Goal: Transaction & Acquisition: Purchase product/service

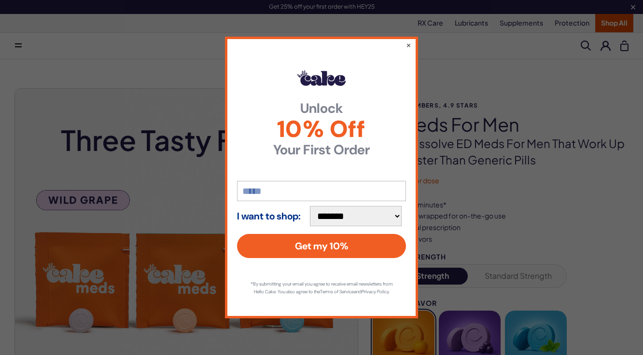
click at [413, 39] on div "**********" at bounding box center [321, 178] width 193 height 282
click at [407, 41] on button "×" at bounding box center [409, 45] width 6 height 12
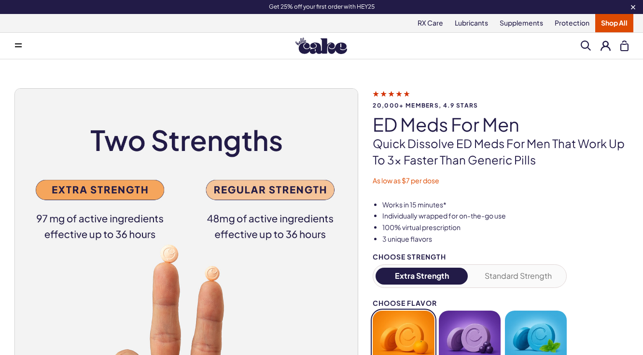
click at [605, 45] on button at bounding box center [606, 46] width 10 height 10
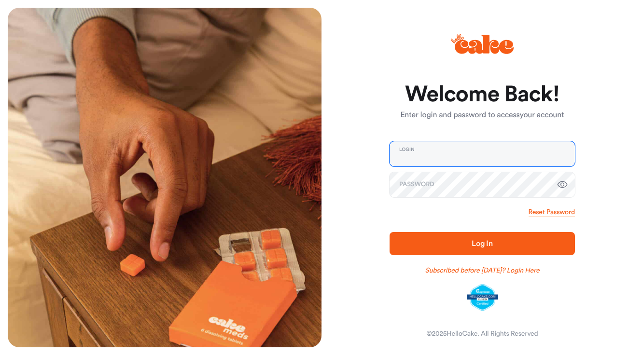
type input "**********"
click at [484, 243] on span "Log In" at bounding box center [482, 244] width 21 height 8
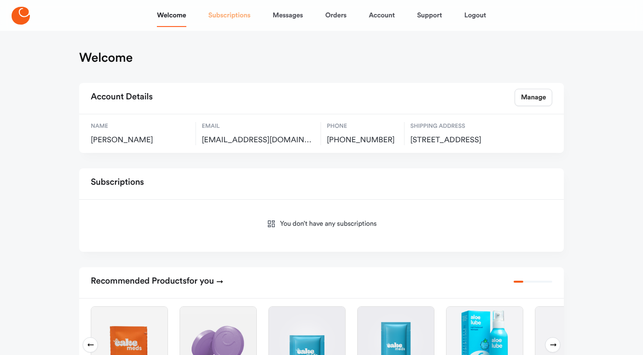
click at [229, 14] on link "Subscriptions" at bounding box center [230, 15] width 42 height 23
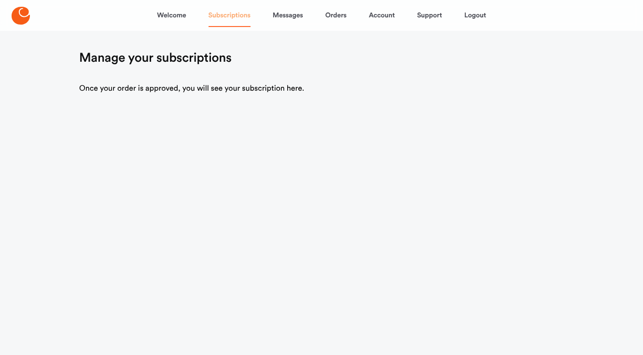
click at [229, 14] on link "Subscriptions" at bounding box center [230, 15] width 42 height 23
click at [338, 14] on link "Orders" at bounding box center [335, 15] width 21 height 23
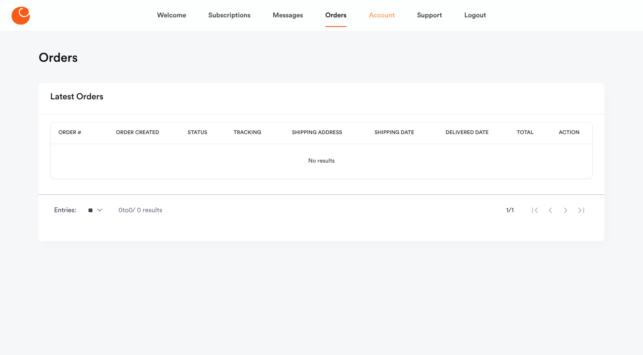
click at [380, 19] on link "Account" at bounding box center [382, 15] width 26 height 23
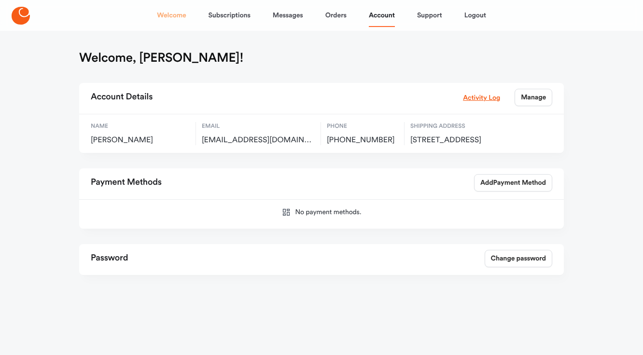
click at [168, 15] on link "Welcome" at bounding box center [171, 15] width 29 height 23
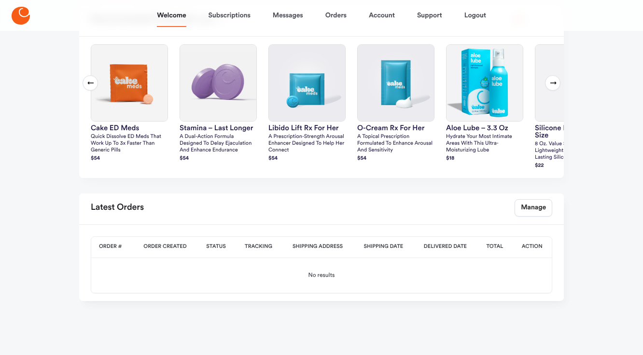
scroll to position [271, 0]
click at [530, 195] on div "Latest Orders Manage" at bounding box center [321, 209] width 485 height 31
click at [529, 208] on link "Manage" at bounding box center [534, 207] width 38 height 17
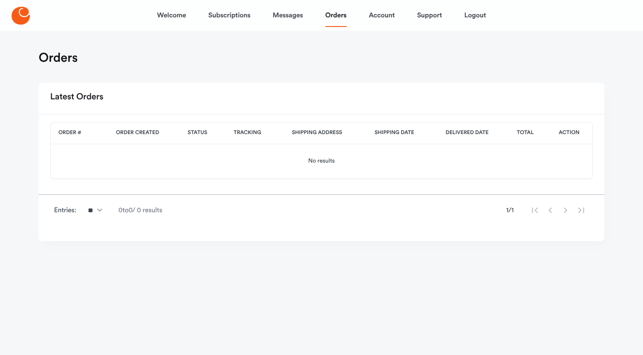
click at [8, 21] on nav "Welcome Subscriptions Messages Orders Account Support Logout" at bounding box center [321, 15] width 643 height 31
click at [24, 16] on icon at bounding box center [21, 16] width 18 height 18
click at [157, 16] on link "Welcome" at bounding box center [171, 15] width 29 height 23
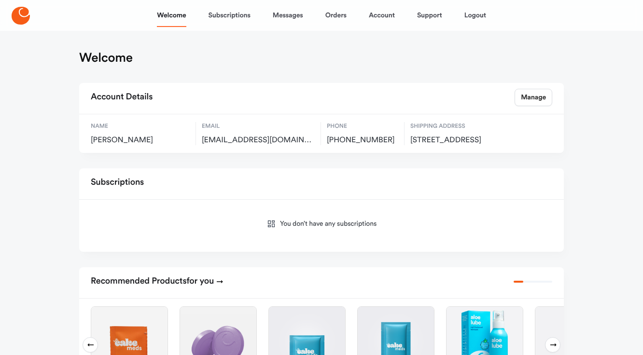
click at [207, 139] on span "[EMAIL_ADDRESS][DOMAIN_NAME]" at bounding box center [258, 141] width 113 height 10
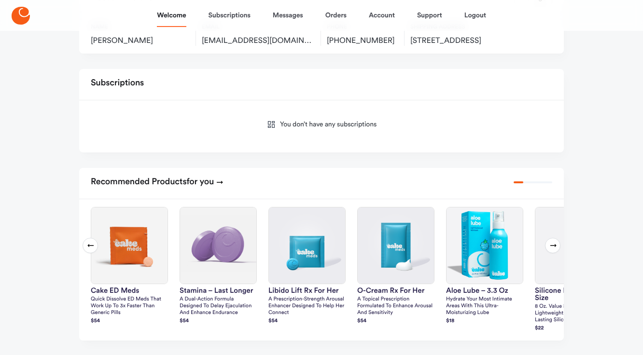
scroll to position [111, 0]
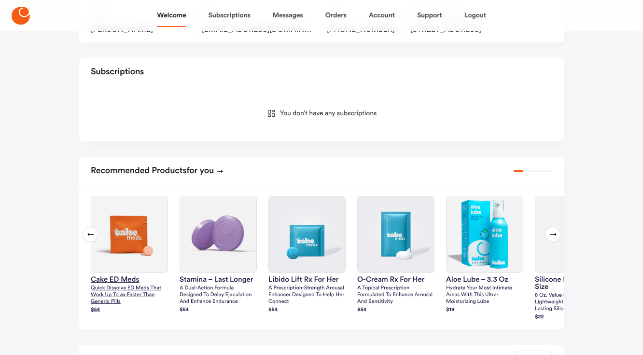
click at [129, 299] on p "Quick dissolve ED Meds that work up to 3x faster than generic pills" at bounding box center [129, 295] width 77 height 20
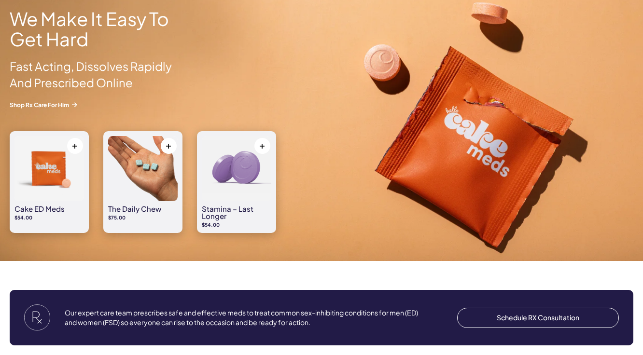
scroll to position [871, 0]
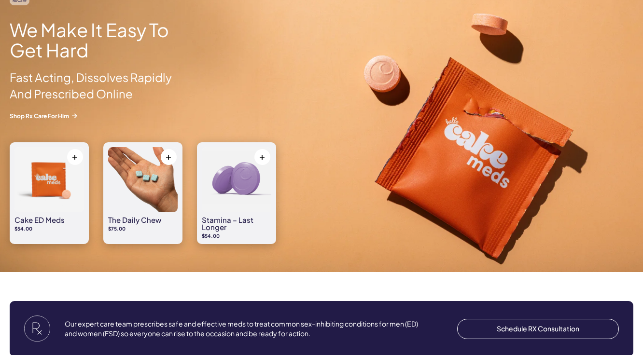
click at [60, 202] on img at bounding box center [49, 179] width 70 height 65
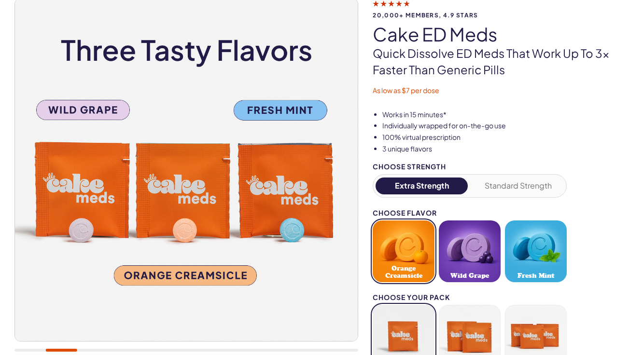
scroll to position [98, 0]
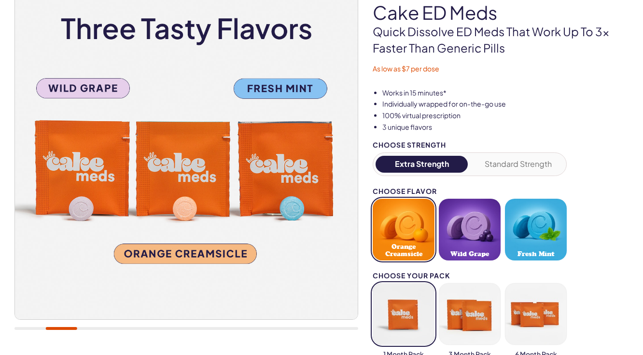
click at [472, 238] on button "Wild Grape" at bounding box center [470, 230] width 62 height 62
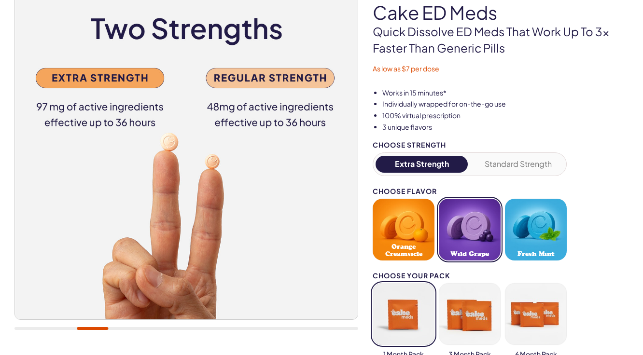
click at [518, 160] on button "Standard Strength" at bounding box center [518, 164] width 92 height 17
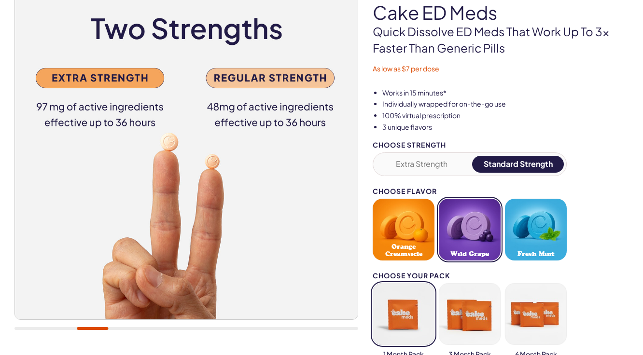
click at [475, 226] on button "Wild Grape" at bounding box center [470, 230] width 62 height 62
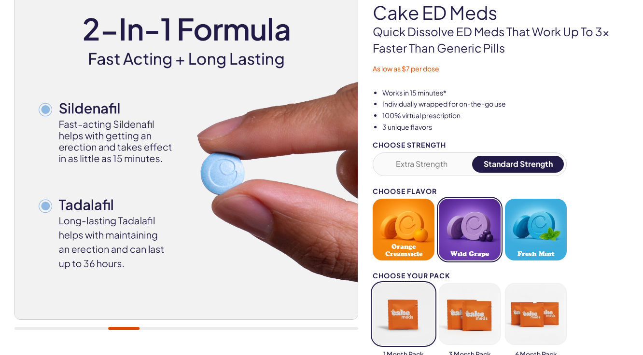
click at [401, 220] on button "Orange Creamsicle" at bounding box center [404, 230] width 62 height 62
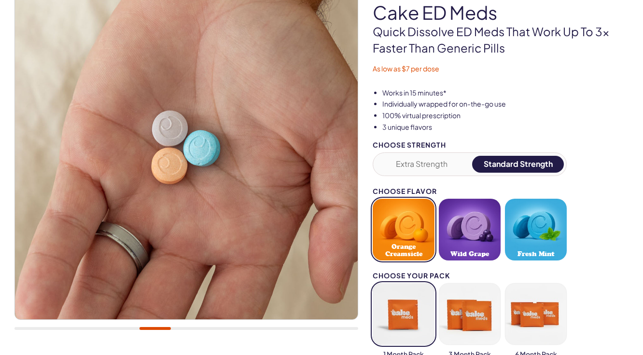
click at [452, 92] on li "Works in 15 minutes*" at bounding box center [505, 93] width 246 height 10
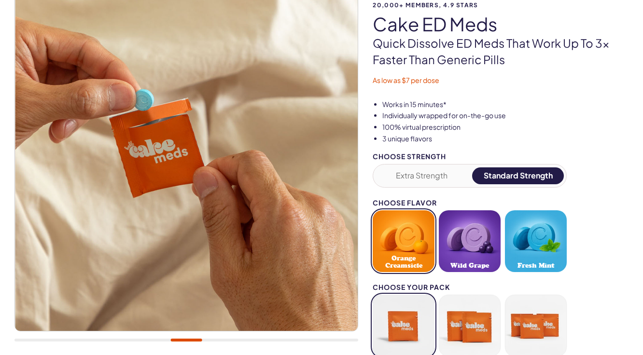
scroll to position [99, 0]
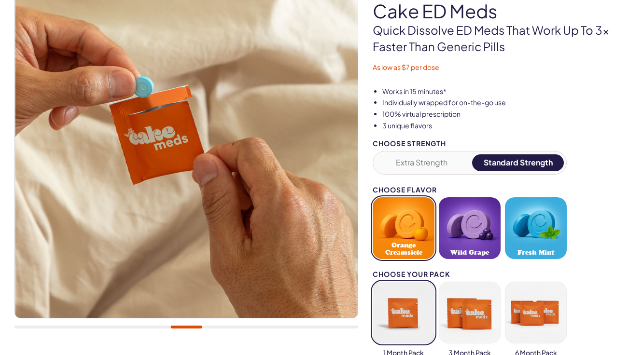
click at [411, 64] on p "As low as $7 per dose" at bounding box center [501, 68] width 256 height 10
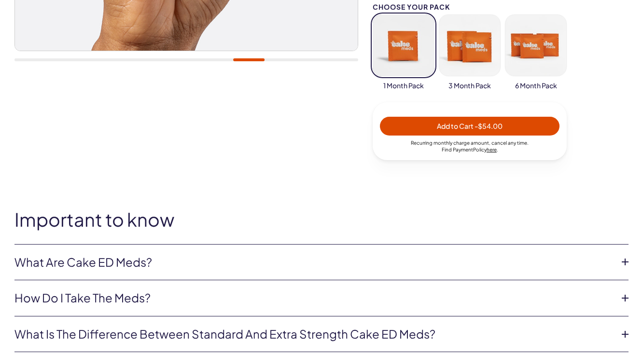
scroll to position [351, 0]
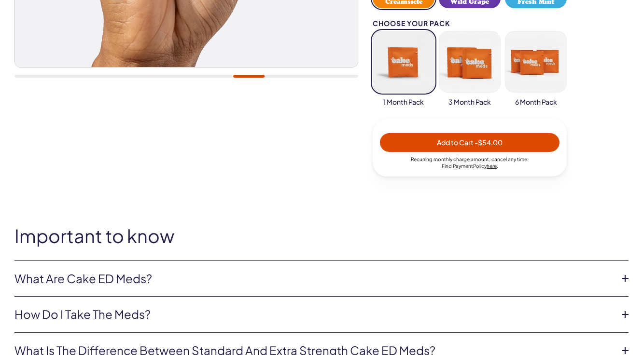
click at [535, 66] on button "button" at bounding box center [536, 62] width 62 height 62
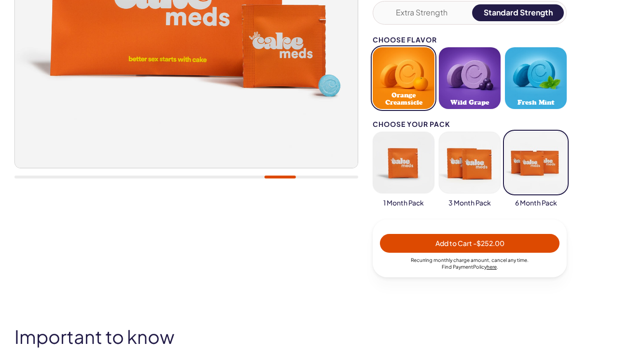
scroll to position [228, 0]
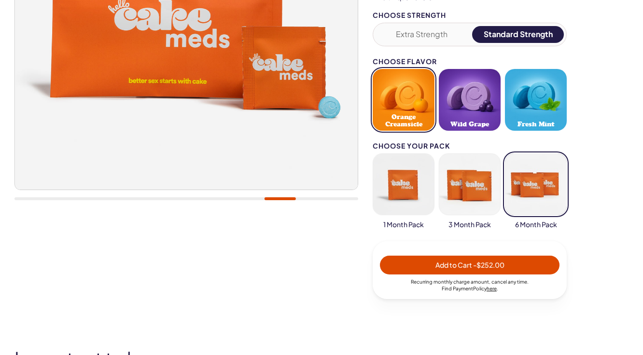
click at [577, 50] on div "Choose Strength Extra Strength Standard Strength Choose Flavor Orange Creamsicl…" at bounding box center [501, 156] width 256 height 288
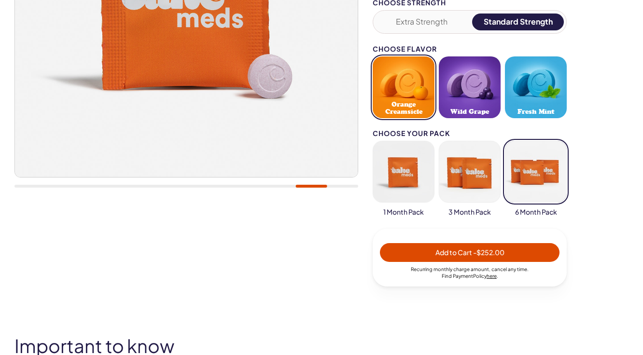
scroll to position [189, 0]
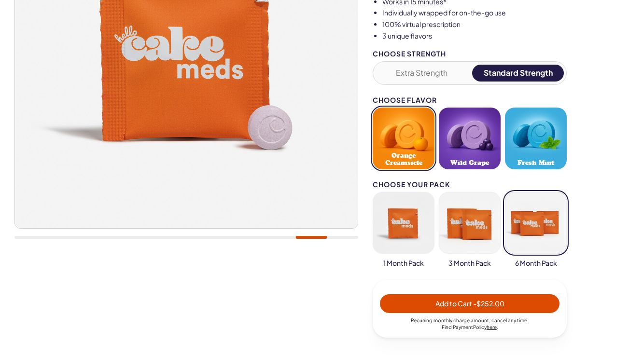
click at [550, 133] on button "Fresh Mint" at bounding box center [536, 139] width 62 height 62
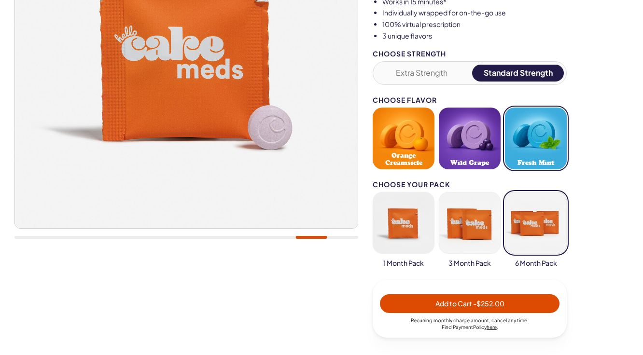
click at [550, 133] on button "Fresh Mint" at bounding box center [536, 139] width 62 height 62
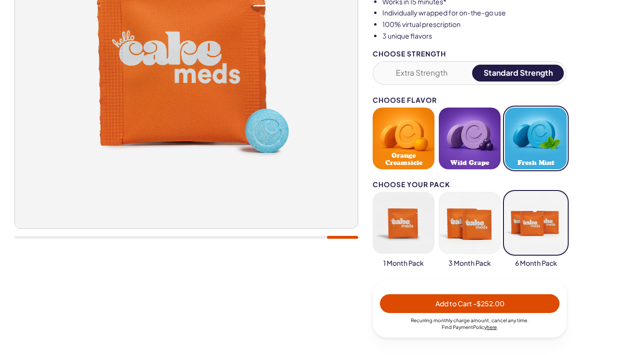
click at [546, 210] on button "button" at bounding box center [536, 223] width 62 height 62
click at [499, 304] on span "- $252.00" at bounding box center [488, 303] width 31 height 9
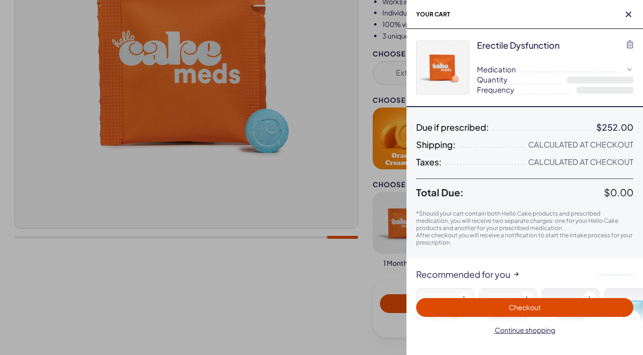
select select "*"
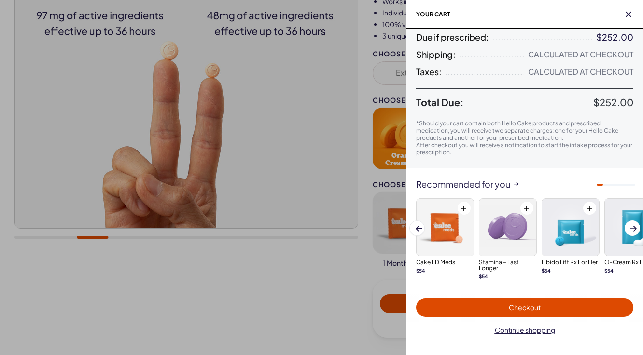
scroll to position [0, 0]
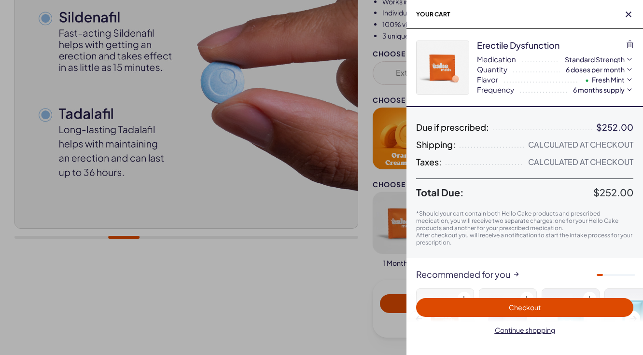
click at [350, 271] on div at bounding box center [321, 177] width 643 height 355
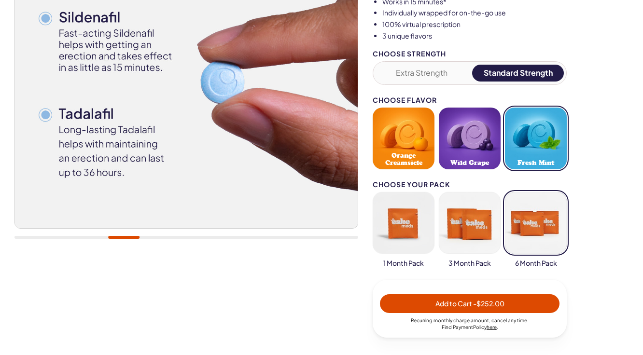
click at [487, 142] on button "Wild Grape" at bounding box center [470, 139] width 62 height 62
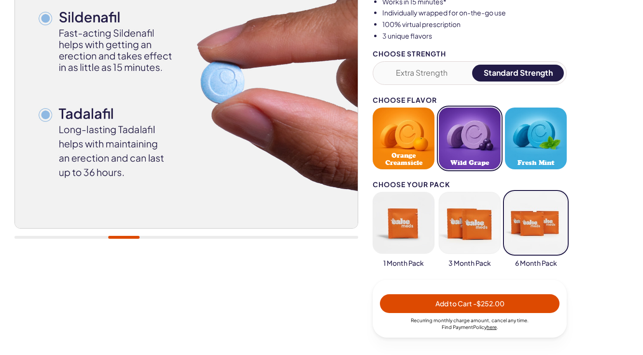
click at [459, 306] on span "Add to Cart - $252.00" at bounding box center [470, 303] width 69 height 9
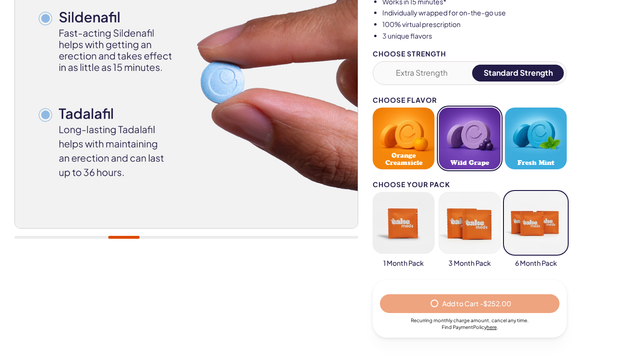
select select "*"
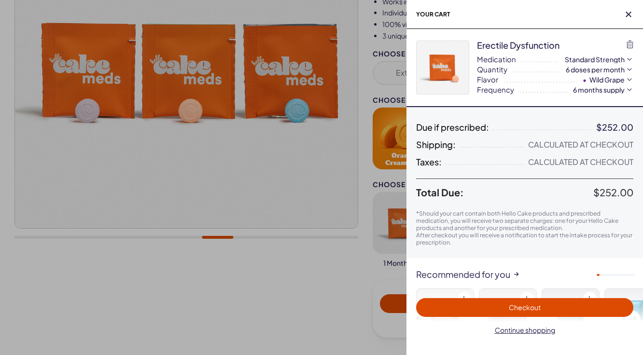
click at [558, 145] on div "Calculated at Checkout" at bounding box center [580, 145] width 105 height 10
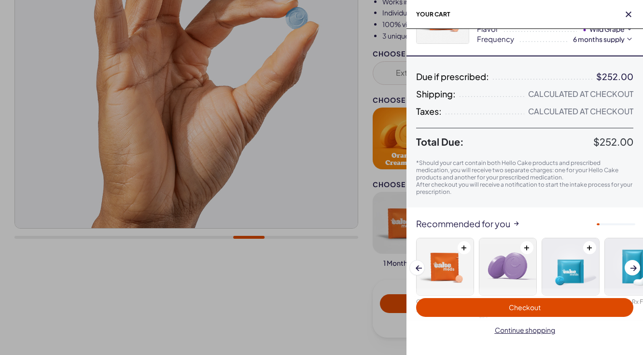
scroll to position [90, 0]
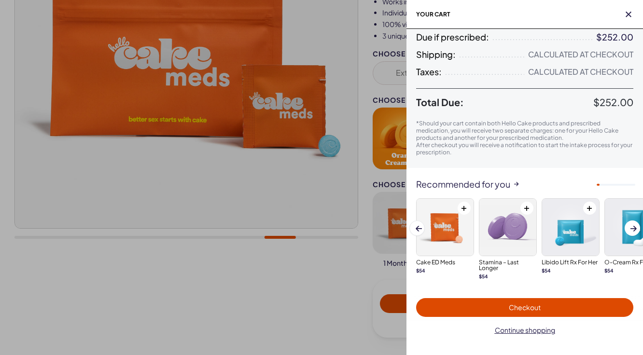
click at [524, 169] on div "**********" at bounding box center [525, 109] width 237 height 341
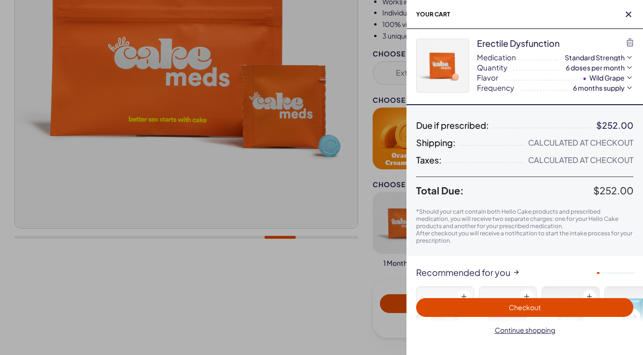
scroll to position [0, 0]
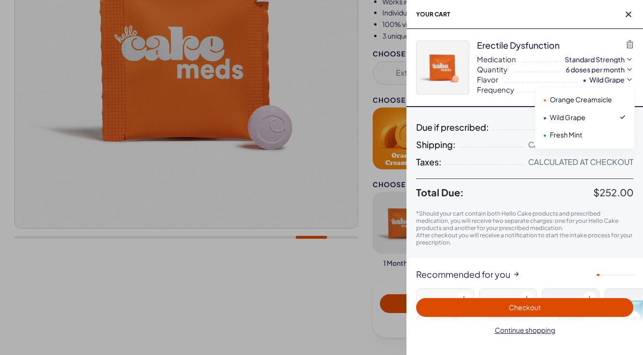
click at [596, 80] on button "• Wild Grape" at bounding box center [609, 80] width 52 height 10
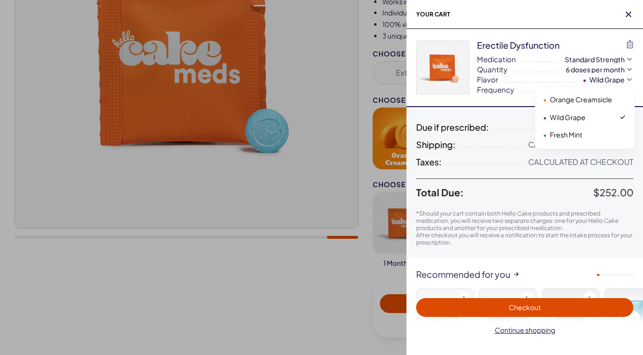
select select "**"
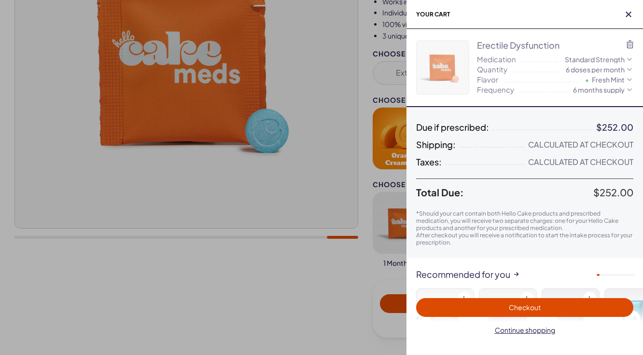
select select "*"
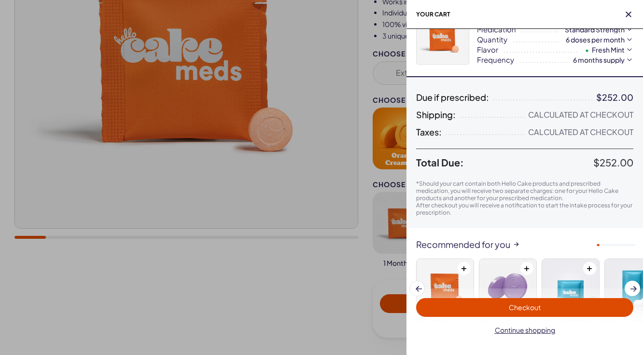
scroll to position [90, 0]
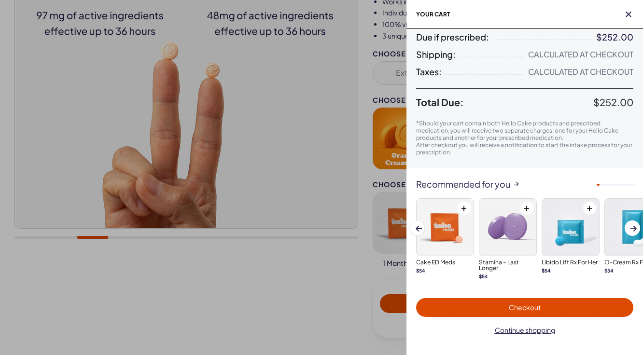
click at [504, 319] on div "Checkout Continue shopping" at bounding box center [525, 322] width 237 height 67
click at [504, 306] on span "Checkout" at bounding box center [525, 307] width 206 height 11
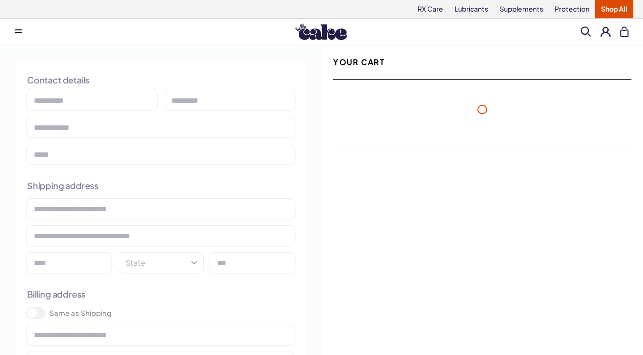
select select "**"
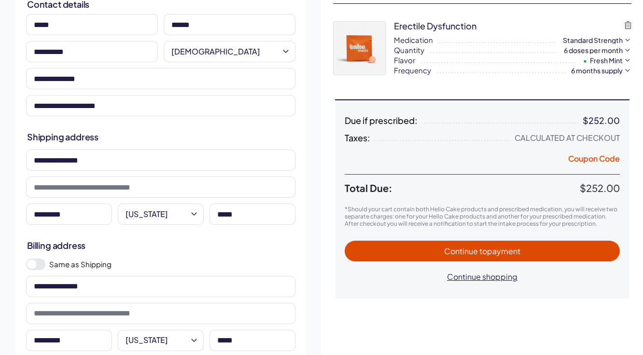
scroll to position [46, 0]
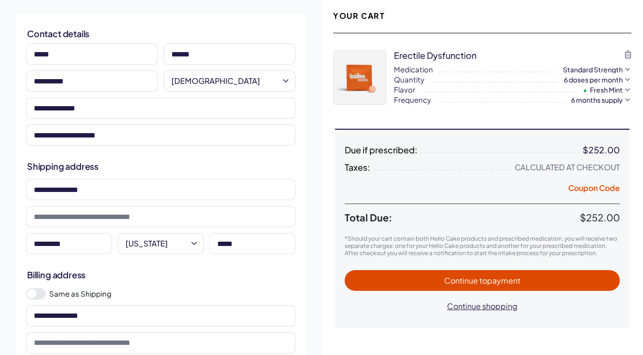
click at [315, 122] on div "**********" at bounding box center [161, 205] width 322 height 412
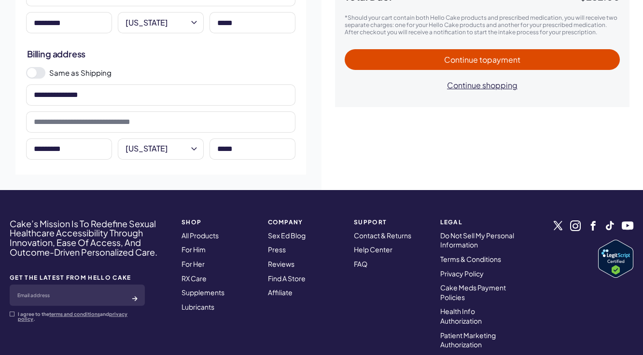
scroll to position [308, 0]
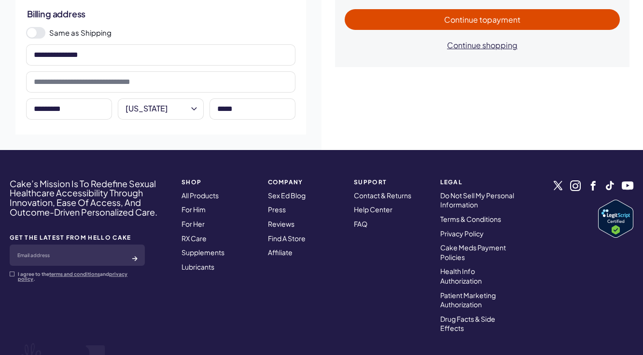
click at [516, 18] on span "to payment" at bounding box center [499, 19] width 41 height 10
select select "*"
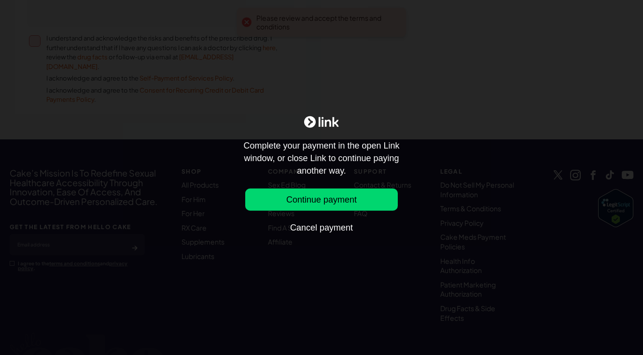
scroll to position [410, 0]
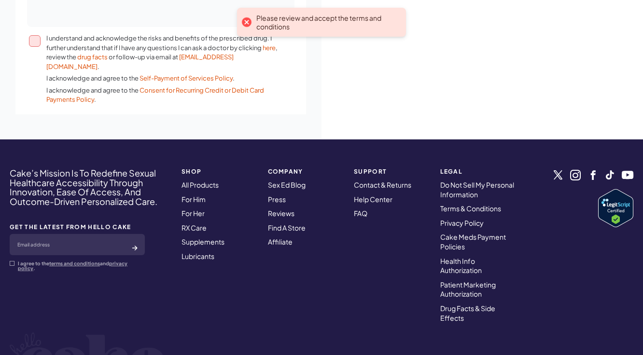
click at [31, 40] on button "I understand and acknowledge the risks and benefits of the prescribed drug. I f…" at bounding box center [35, 41] width 12 height 12
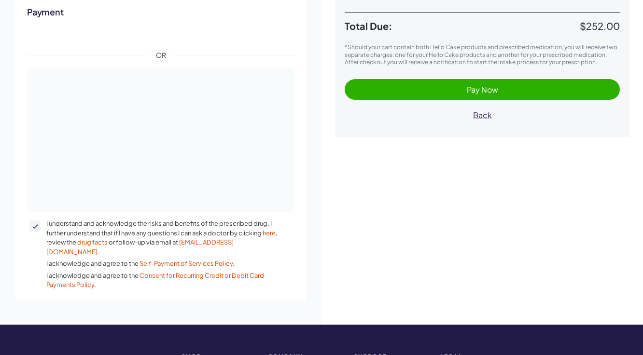
scroll to position [232, 0]
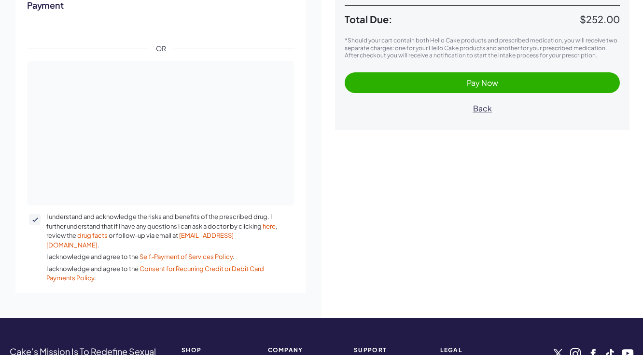
click at [506, 89] on button "Pay Now" at bounding box center [482, 82] width 275 height 21
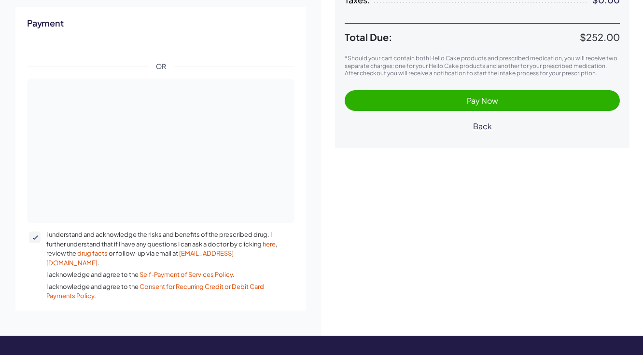
scroll to position [213, 0]
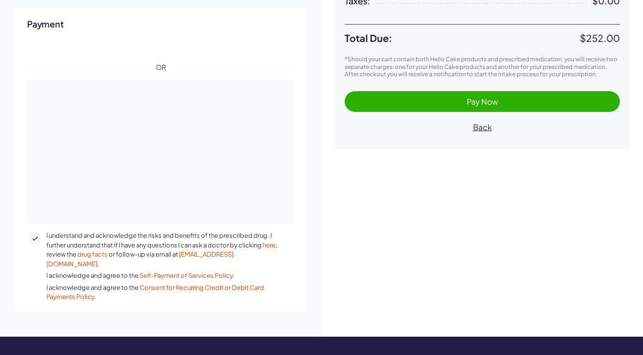
click at [469, 99] on span "Pay Now" at bounding box center [482, 102] width 31 height 10
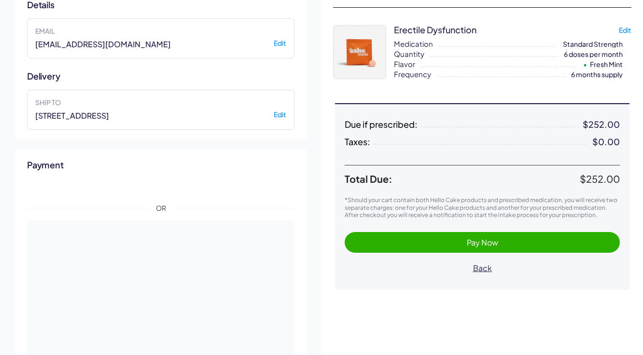
scroll to position [0, 0]
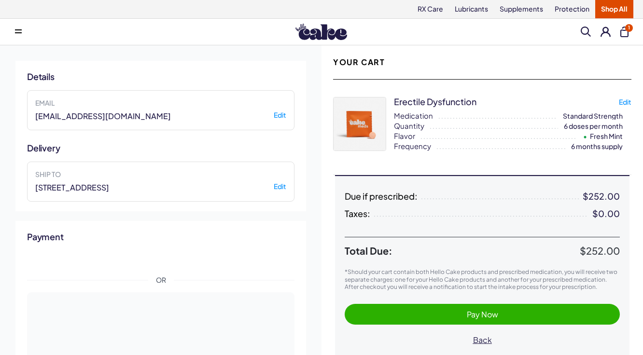
click at [310, 97] on div "Details Email ernestopaul@gmail.com Edit Delivery Ship to 3496 School St., Lafa…" at bounding box center [161, 297] width 322 height 505
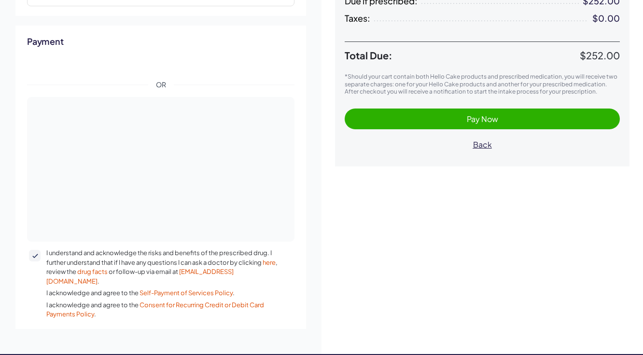
scroll to position [202, 0]
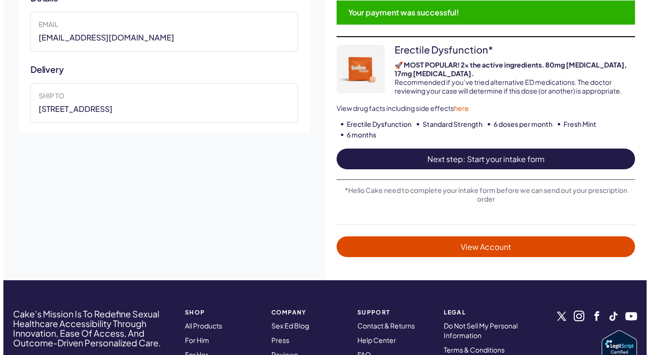
scroll to position [101, 0]
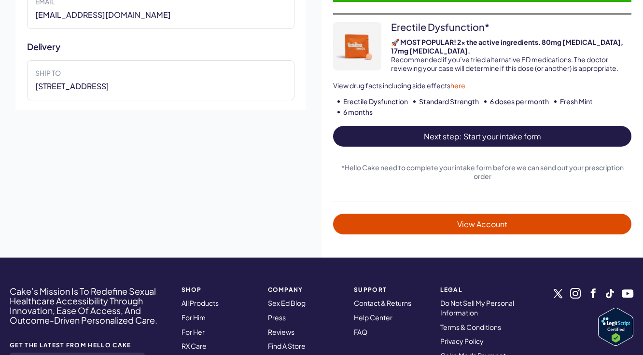
click at [501, 137] on span "Next step: Start your intake form" at bounding box center [482, 136] width 279 height 11
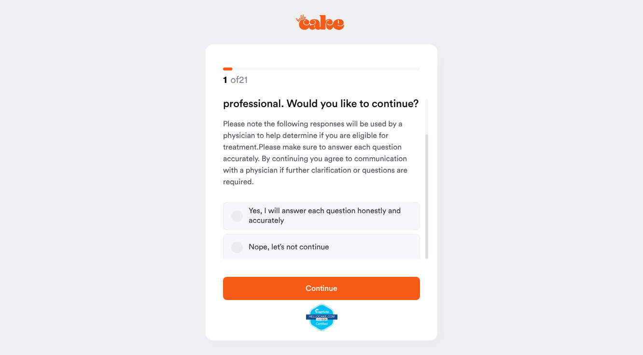
scroll to position [45, 0]
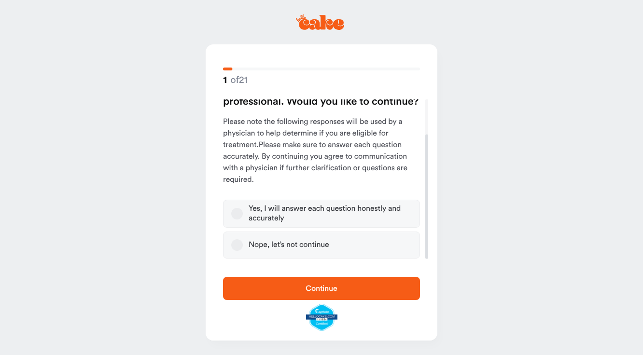
click at [281, 211] on div "Yes, I will answer each question honestly and accurately" at bounding box center [330, 213] width 163 height 19
click at [243, 211] on button "Yes, I will answer each question honestly and accurately" at bounding box center [237, 214] width 12 height 12
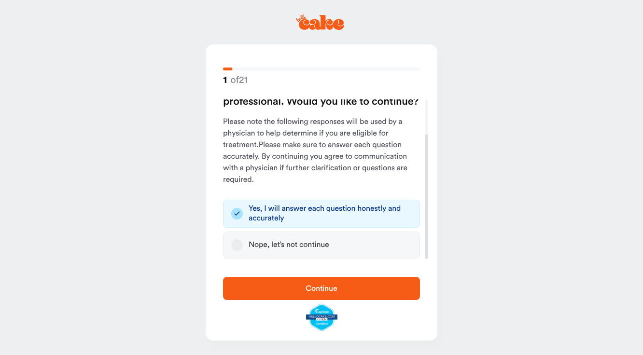
click at [306, 285] on span "Continue" at bounding box center [322, 289] width 32 height 8
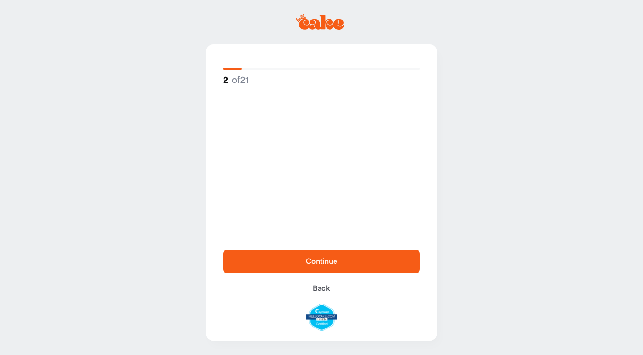
scroll to position [0, 0]
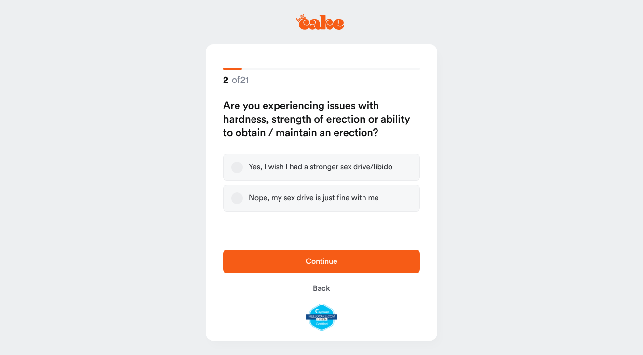
click at [275, 168] on div "Yes, I wish I had a stronger sex drive/libido" at bounding box center [321, 168] width 144 height 10
click at [243, 168] on button "Yes, I wish I had a stronger sex drive/libido" at bounding box center [237, 168] width 12 height 12
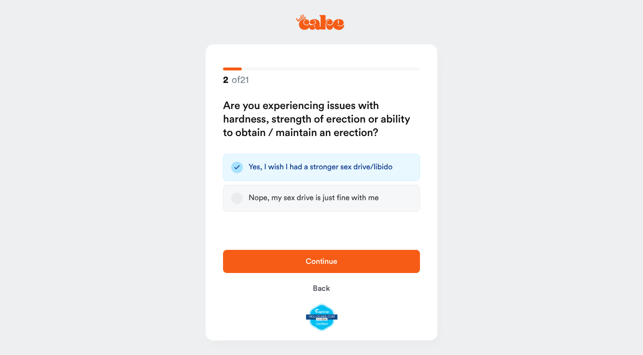
click at [330, 266] on span "Continue" at bounding box center [322, 262] width 32 height 8
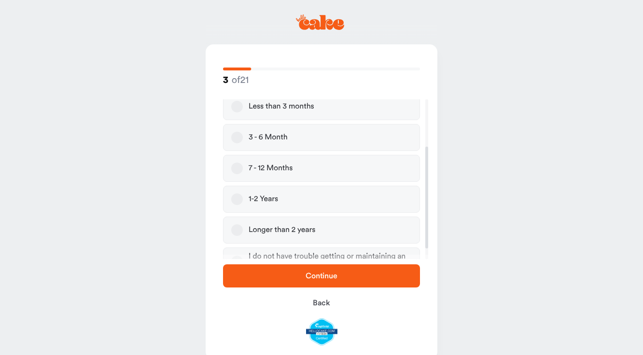
scroll to position [91, 0]
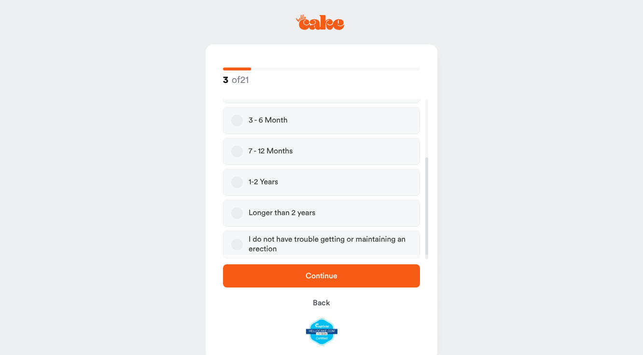
click at [237, 210] on button "Longer than 2 years" at bounding box center [237, 214] width 12 height 12
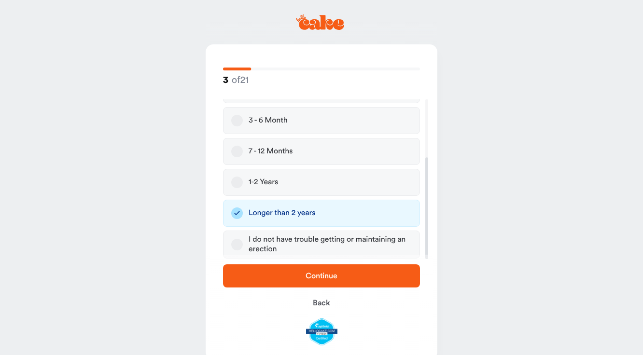
click at [309, 270] on span "Continue" at bounding box center [322, 276] width 166 height 12
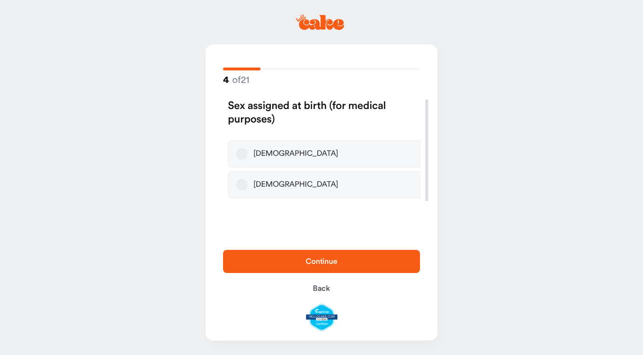
scroll to position [0, 0]
click at [283, 153] on label "[DEMOGRAPHIC_DATA]" at bounding box center [321, 154] width 197 height 27
click at [243, 153] on button "[DEMOGRAPHIC_DATA]" at bounding box center [237, 154] width 12 height 12
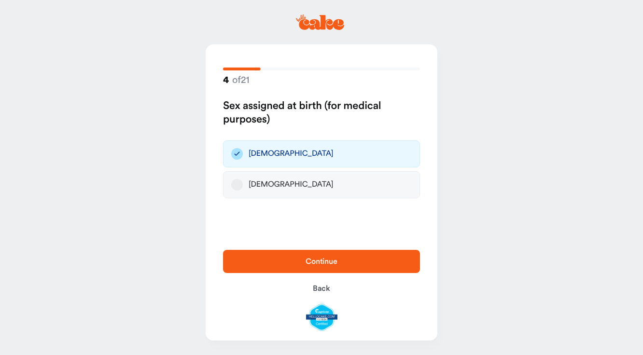
click at [322, 263] on span "Continue" at bounding box center [322, 262] width 32 height 8
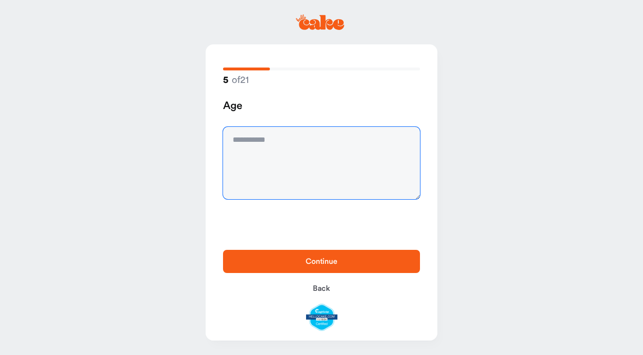
click at [273, 141] on textarea at bounding box center [321, 163] width 197 height 72
type textarea "**"
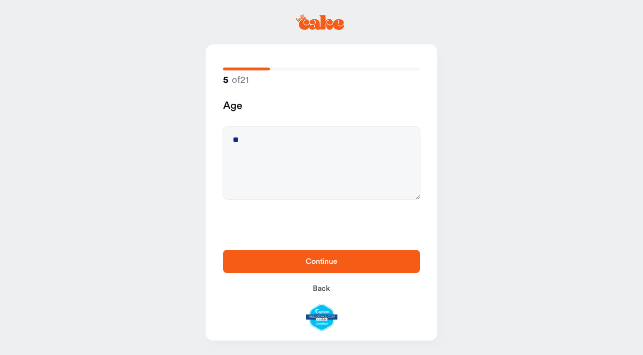
click at [348, 259] on span "Continue" at bounding box center [322, 262] width 166 height 12
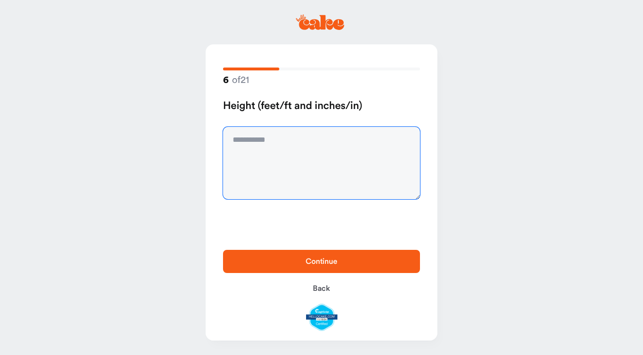
click at [293, 144] on textarea at bounding box center [321, 163] width 197 height 72
type textarea "****"
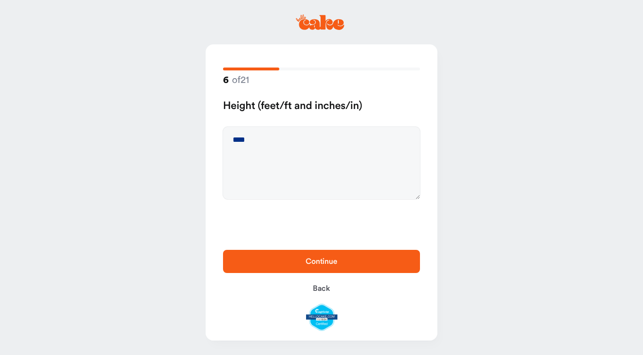
click at [333, 271] on button "Continue" at bounding box center [321, 261] width 197 height 23
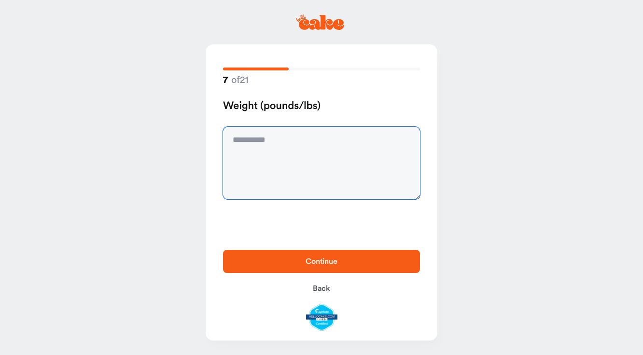
click at [326, 139] on textarea at bounding box center [321, 163] width 197 height 72
type textarea "***"
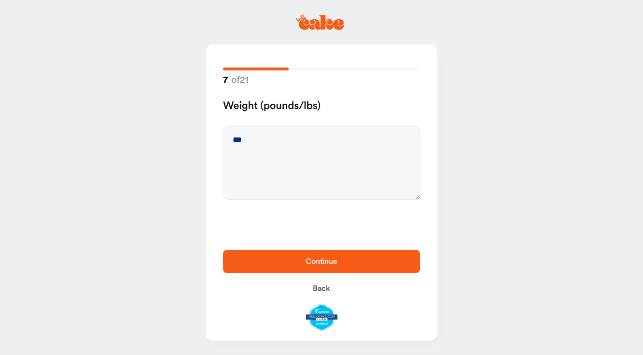
click at [350, 267] on span "Continue" at bounding box center [322, 262] width 166 height 12
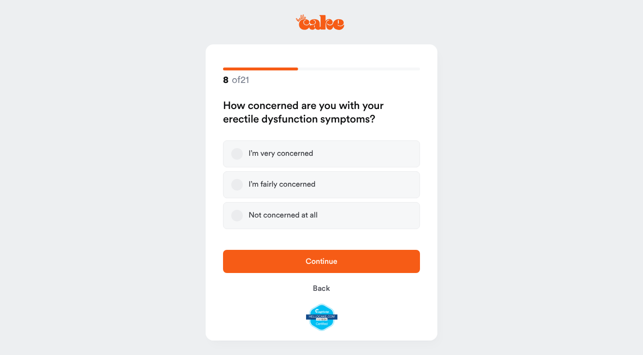
click at [334, 147] on label "I’m very concerned" at bounding box center [321, 154] width 197 height 27
click at [243, 148] on button "I’m very concerned" at bounding box center [237, 154] width 12 height 12
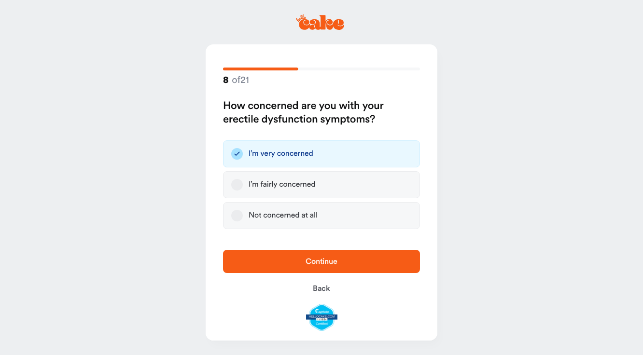
click at [325, 260] on span "Continue" at bounding box center [322, 262] width 32 height 8
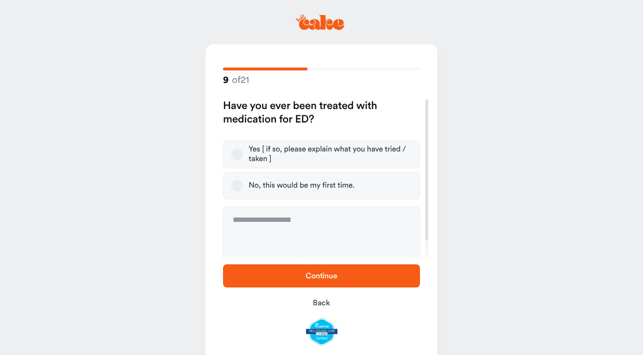
click at [300, 153] on div "Yes [ if so, please explain what you have tried / taken ]" at bounding box center [330, 154] width 163 height 19
click at [243, 153] on button "Yes [ if so, please explain what you have tried / taken ]" at bounding box center [237, 155] width 12 height 12
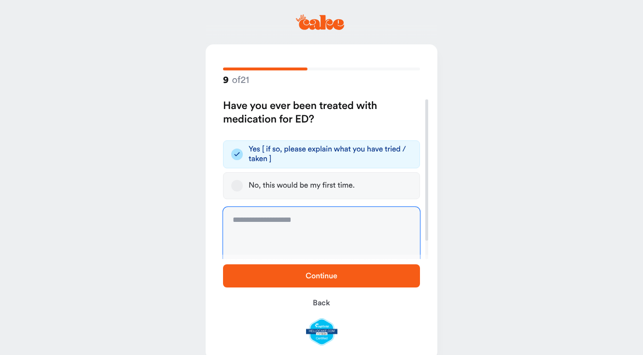
click at [262, 228] on textarea at bounding box center [321, 243] width 197 height 72
type textarea "**********"
click at [304, 277] on span "Continue" at bounding box center [322, 276] width 166 height 12
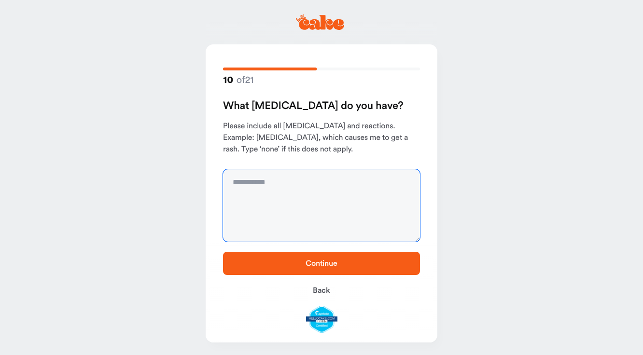
click at [305, 196] on textarea at bounding box center [321, 205] width 197 height 72
type textarea "****"
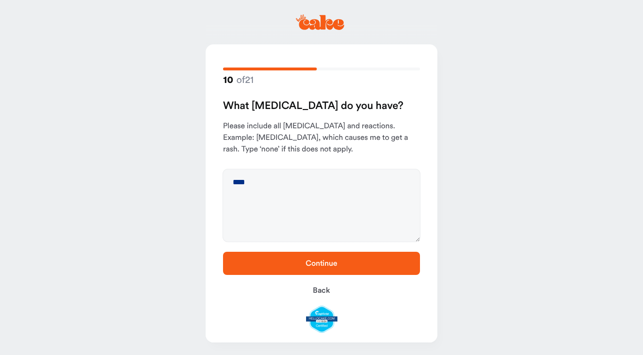
click at [334, 263] on span "Continue" at bounding box center [322, 264] width 32 height 8
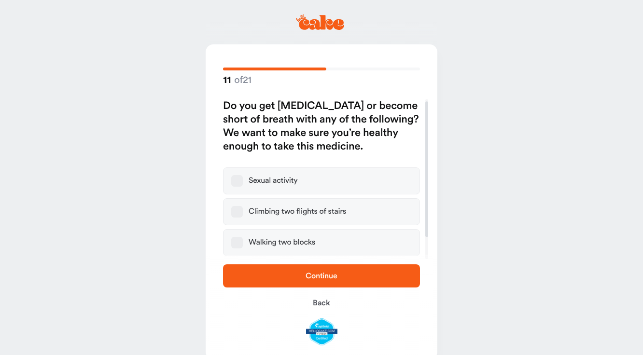
scroll to position [28, 0]
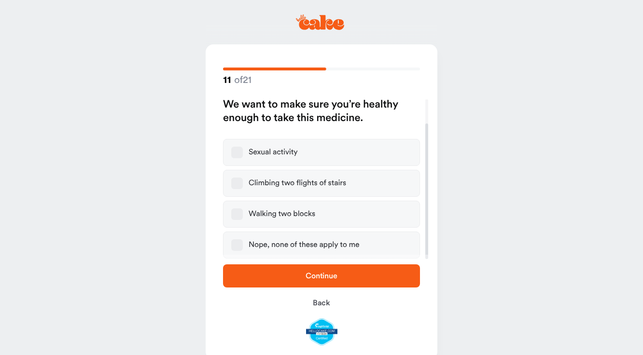
click at [272, 243] on div "Nope, none of these apply to me" at bounding box center [304, 245] width 111 height 10
click at [243, 243] on button "Nope, none of these apply to me" at bounding box center [237, 245] width 12 height 12
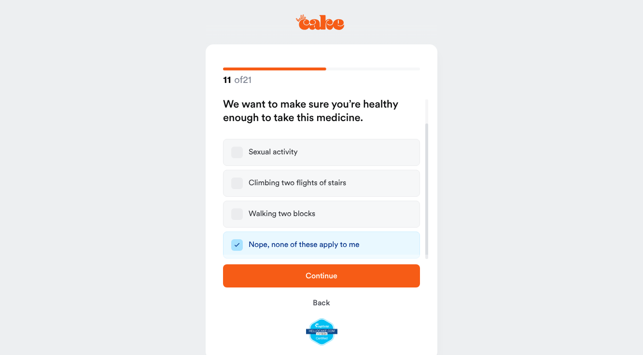
click at [308, 287] on button "Continue" at bounding box center [321, 276] width 197 height 23
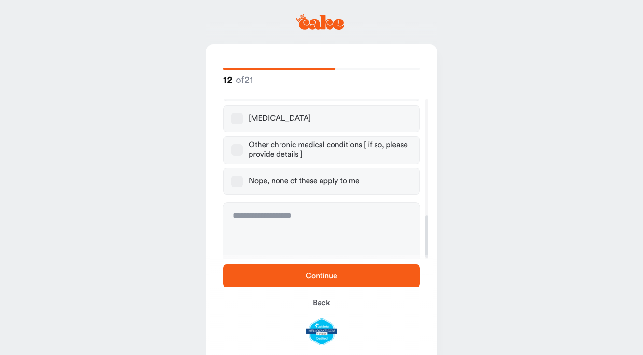
scroll to position [439, 0]
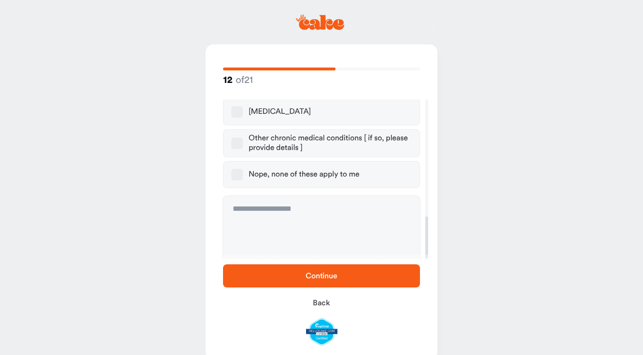
click at [228, 169] on label "Nope, none of these apply to me" at bounding box center [321, 174] width 197 height 27
click at [231, 169] on button "Nope, none of these apply to me" at bounding box center [237, 175] width 12 height 12
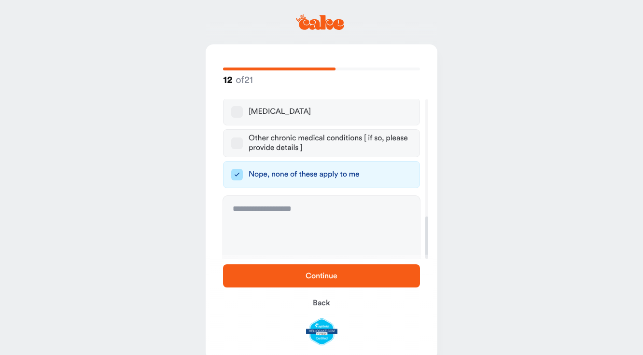
click at [359, 274] on span "Continue" at bounding box center [322, 276] width 166 height 12
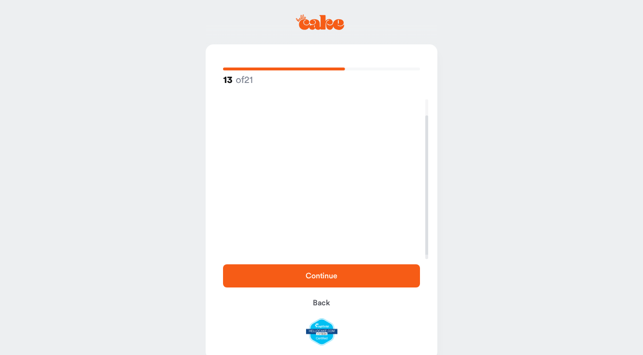
scroll to position [18, 0]
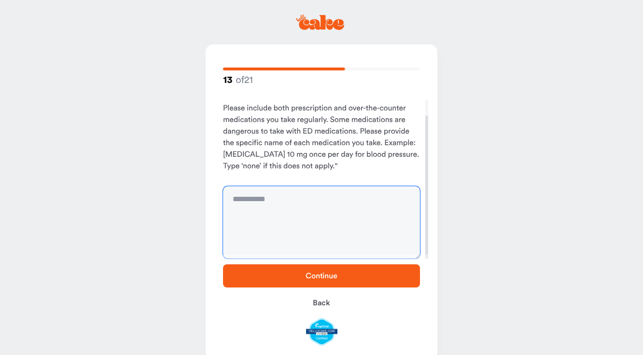
click at [280, 202] on textarea at bounding box center [321, 222] width 197 height 72
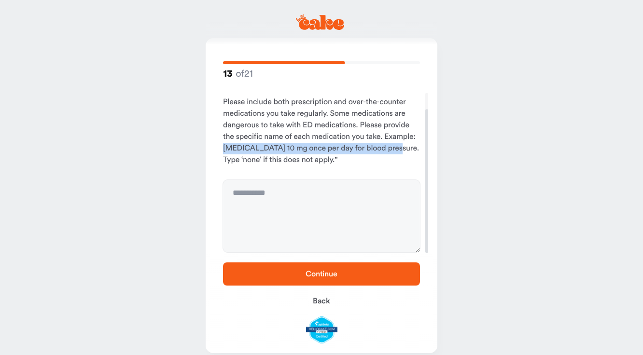
drag, startPoint x: 224, startPoint y: 148, endPoint x: 385, endPoint y: 149, distance: 160.8
click at [385, 149] on p "Please include both prescription and over-the-counter medications you take regu…" at bounding box center [321, 132] width 197 height 70
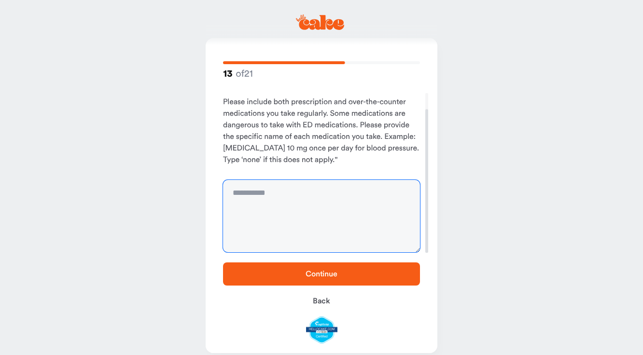
click at [341, 194] on textarea at bounding box center [321, 216] width 197 height 72
click at [279, 197] on textarea at bounding box center [321, 216] width 197 height 72
type textarea "*"
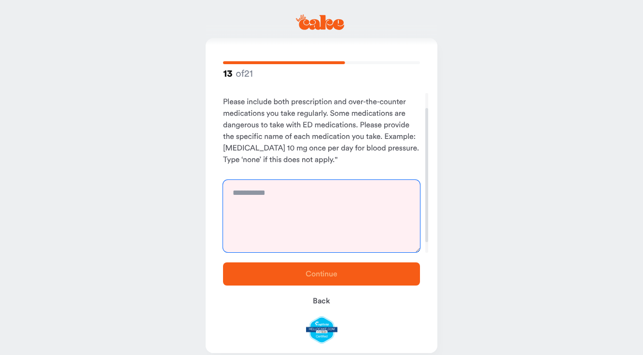
click at [280, 183] on textarea at bounding box center [321, 216] width 197 height 72
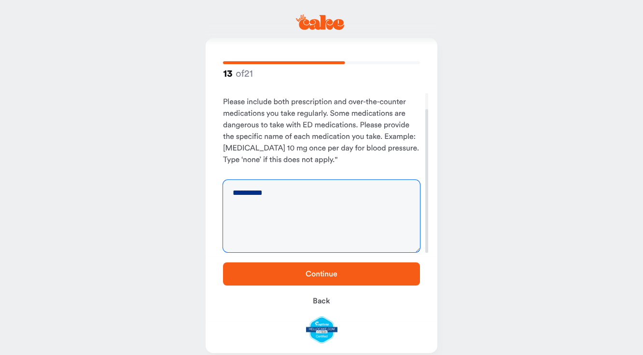
type textarea "**********"
click at [356, 268] on button "Continue" at bounding box center [321, 274] width 197 height 23
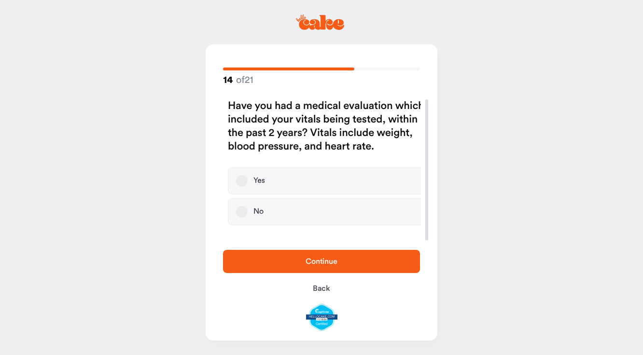
scroll to position [0, 0]
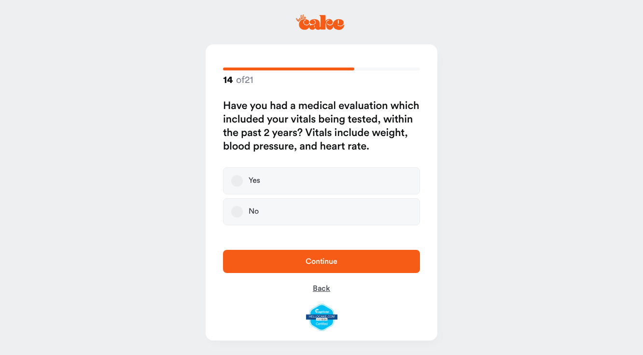
click at [326, 285] on span "Back" at bounding box center [321, 289] width 17 height 8
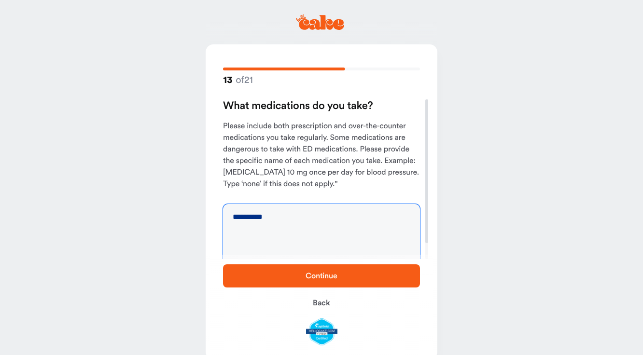
click at [308, 220] on textarea "**********" at bounding box center [321, 240] width 197 height 72
type textarea "**********"
click at [346, 283] on button "Continue" at bounding box center [321, 276] width 197 height 23
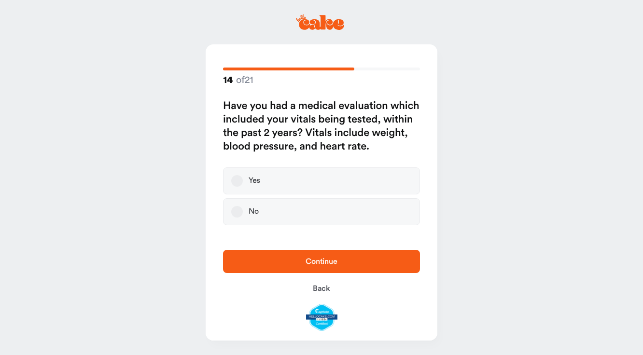
click at [309, 180] on label "Yes" at bounding box center [321, 181] width 197 height 27
click at [243, 180] on button "Yes" at bounding box center [237, 181] width 12 height 12
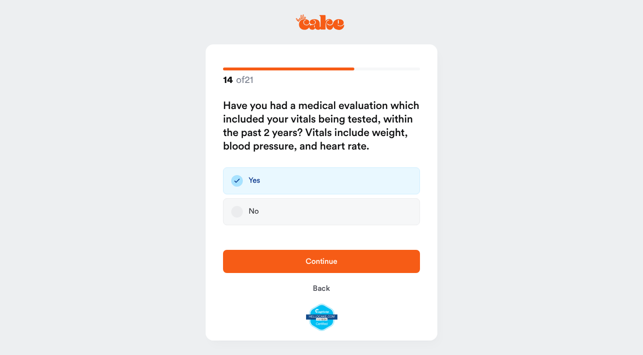
click at [324, 264] on span "Continue" at bounding box center [322, 262] width 32 height 8
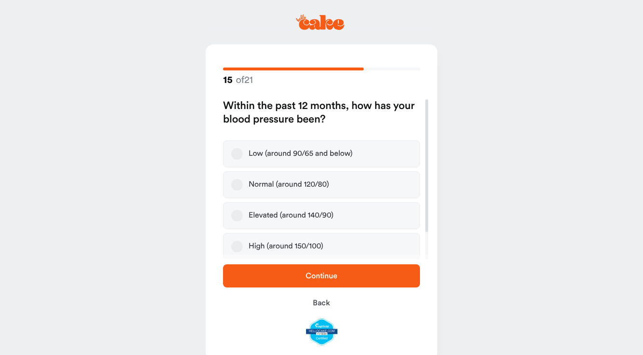
click at [247, 184] on label "Normal (around 120/80)" at bounding box center [321, 184] width 197 height 27
click at [243, 184] on button "Normal (around 120/80)" at bounding box center [237, 185] width 12 height 12
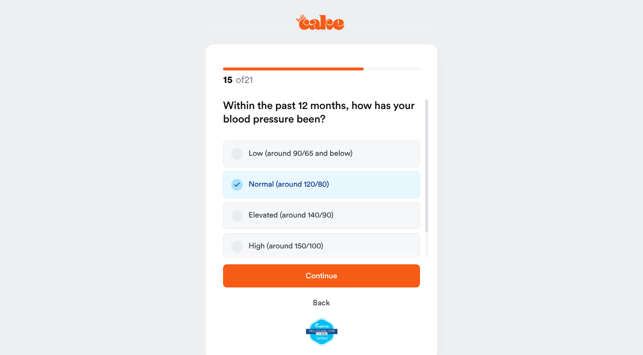
click at [318, 274] on span "Continue" at bounding box center [322, 276] width 32 height 8
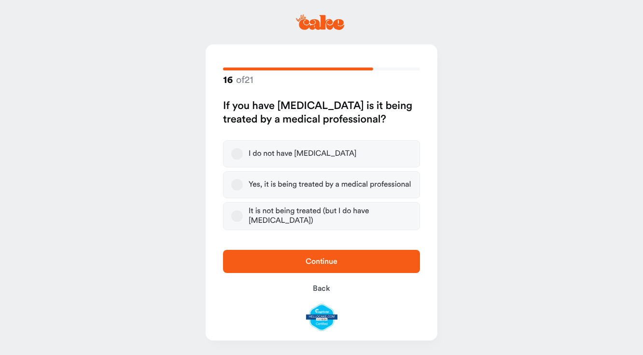
click at [238, 181] on button "Yes, it is being treated by a medical professional" at bounding box center [237, 185] width 12 height 12
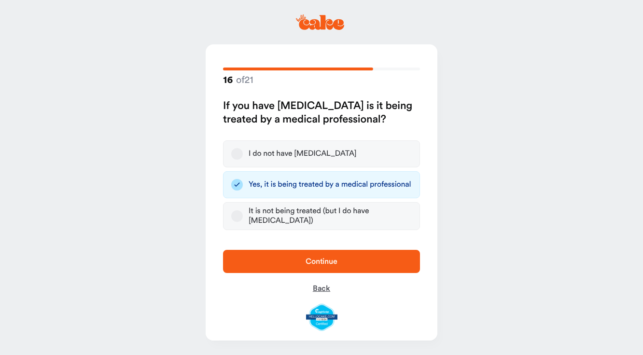
click at [327, 285] on span "Back" at bounding box center [321, 289] width 17 height 8
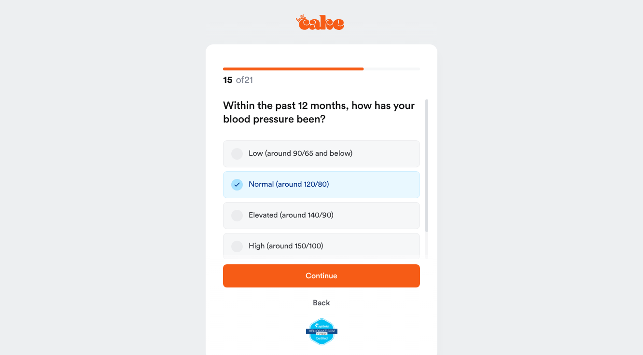
click at [327, 284] on button "Continue" at bounding box center [321, 276] width 197 height 23
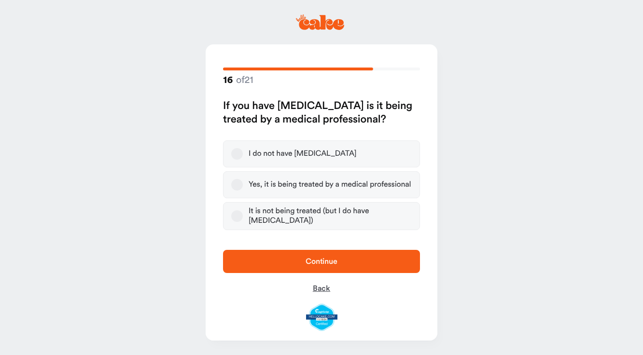
click at [326, 287] on span "Back" at bounding box center [321, 289] width 17 height 8
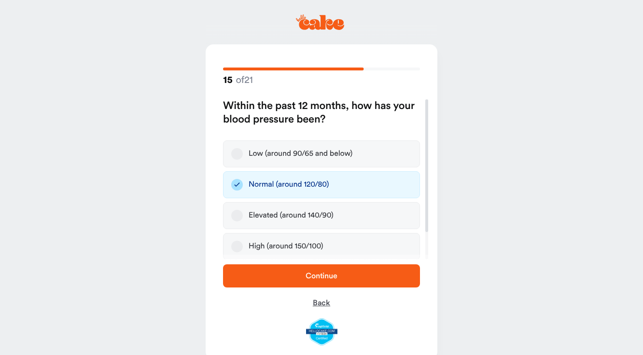
click at [317, 304] on span "Back" at bounding box center [321, 303] width 17 height 8
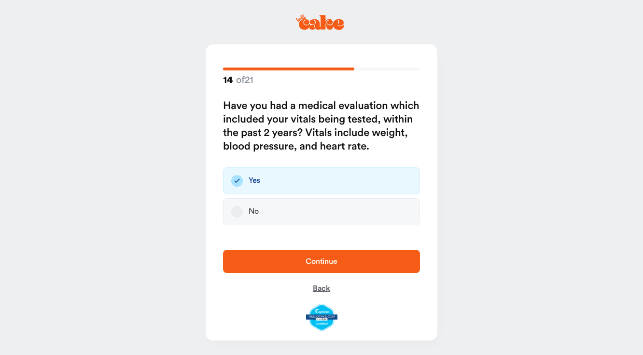
click at [319, 288] on span "Back" at bounding box center [321, 289] width 17 height 8
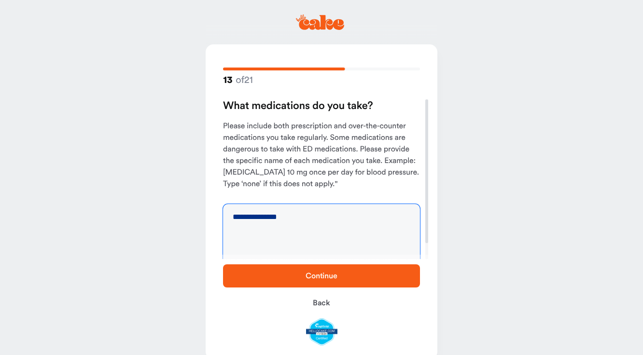
drag, startPoint x: 287, startPoint y: 221, endPoint x: 151, endPoint y: 189, distance: 139.8
click at [151, 189] on main "**********" at bounding box center [321, 187] width 643 height 374
type textarea "****"
click at [256, 278] on span "Continue" at bounding box center [322, 276] width 166 height 12
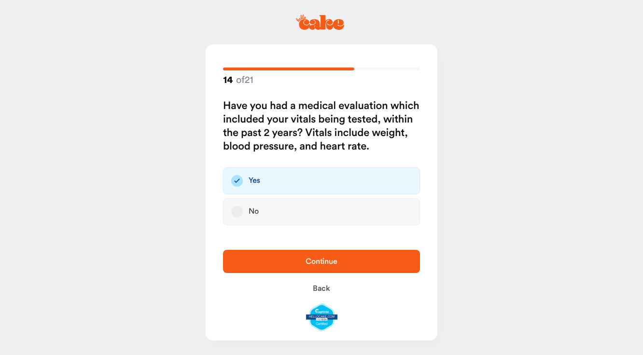
click at [347, 264] on span "Continue" at bounding box center [322, 262] width 166 height 12
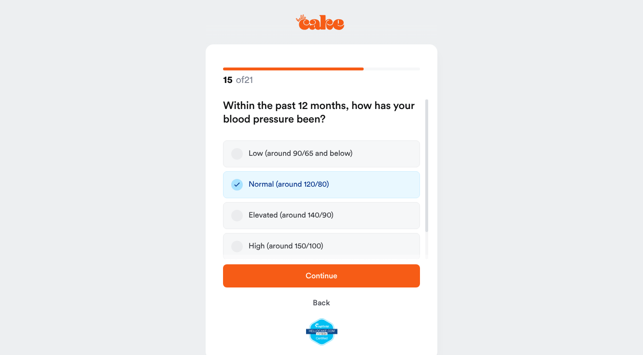
click at [347, 264] on div "Continue Back" at bounding box center [322, 305] width 232 height 100
click at [334, 280] on span "Continue" at bounding box center [322, 276] width 32 height 8
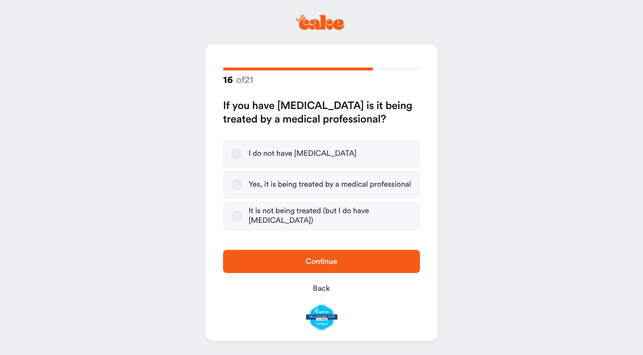
click at [232, 155] on button "I do not have [MEDICAL_DATA]" at bounding box center [237, 154] width 12 height 12
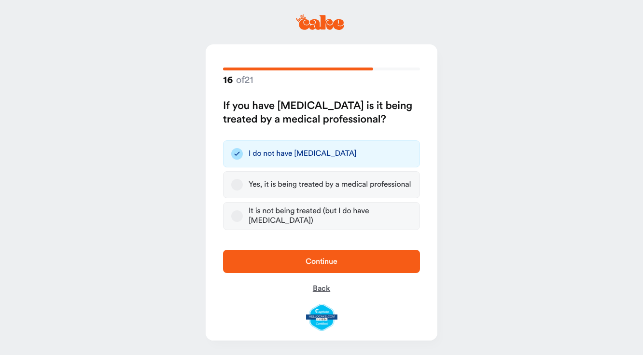
click at [331, 283] on button "Back" at bounding box center [321, 288] width 197 height 23
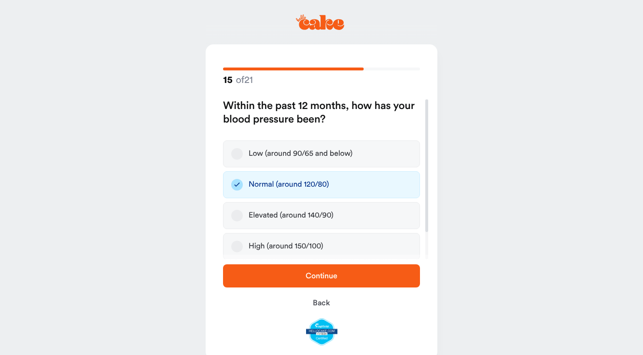
click at [331, 277] on span "Continue" at bounding box center [322, 276] width 32 height 8
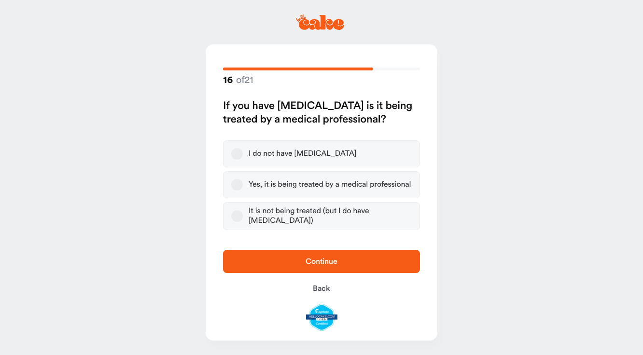
click at [293, 155] on div "I do not have [MEDICAL_DATA]" at bounding box center [303, 154] width 108 height 10
click at [243, 155] on button "I do not have [MEDICAL_DATA]" at bounding box center [237, 154] width 12 height 12
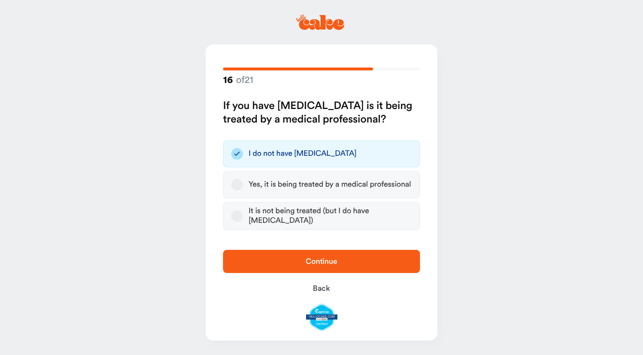
click at [333, 265] on span "Continue" at bounding box center [322, 262] width 32 height 8
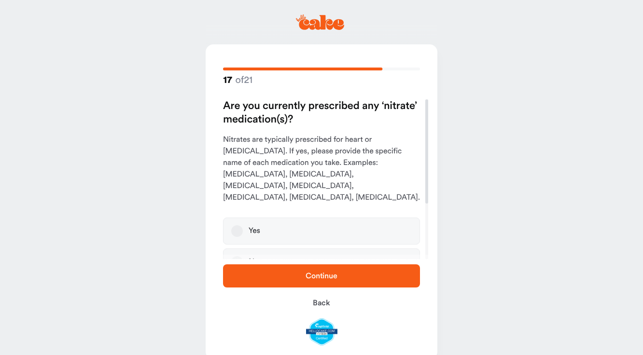
click at [237, 256] on button "No" at bounding box center [237, 262] width 12 height 12
click at [297, 278] on span "Continue" at bounding box center [322, 276] width 166 height 12
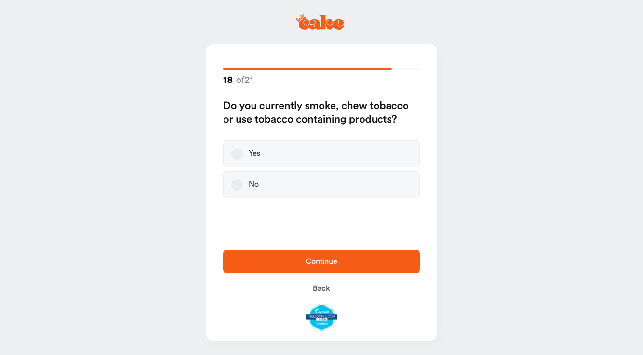
click at [238, 184] on button "No" at bounding box center [237, 185] width 12 height 12
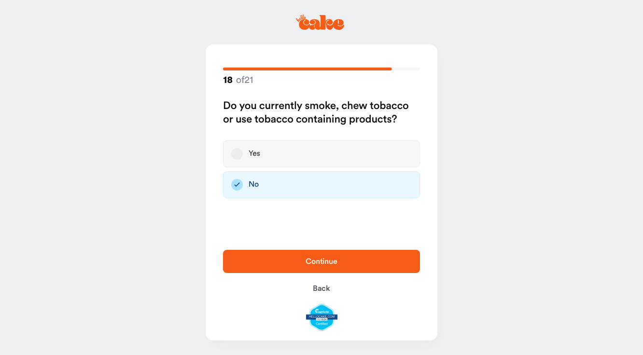
click at [278, 251] on button "Continue" at bounding box center [321, 261] width 197 height 23
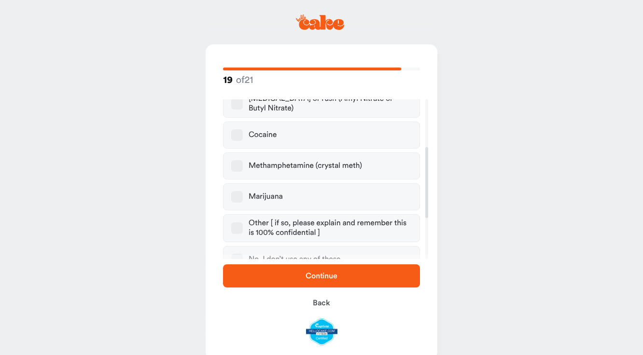
scroll to position [129, 0]
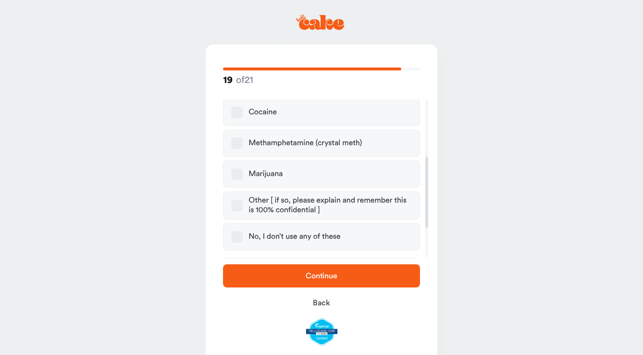
click at [224, 235] on label "No, I don’t use any of these" at bounding box center [321, 237] width 197 height 27
click at [231, 235] on button "No, I don’t use any of these" at bounding box center [237, 237] width 12 height 12
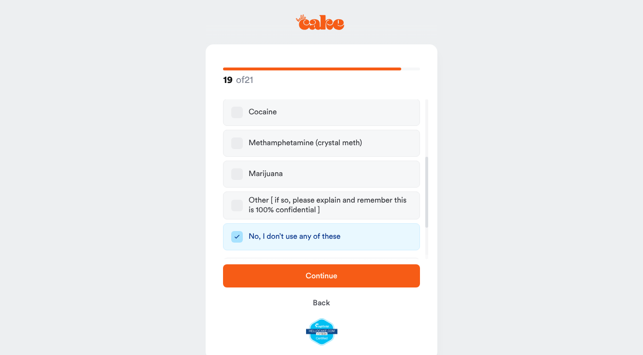
click at [300, 291] on div "Continue Back" at bounding box center [322, 305] width 232 height 100
click at [296, 277] on span "Continue" at bounding box center [322, 276] width 166 height 12
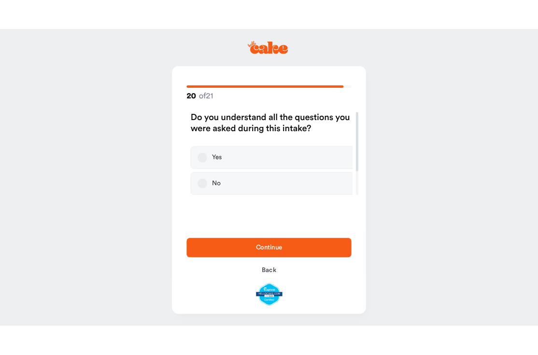
scroll to position [0, 0]
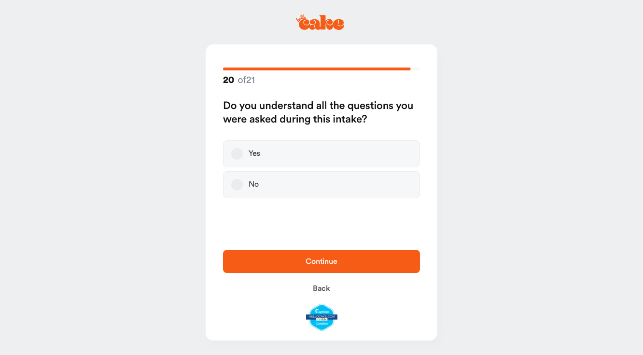
click at [251, 155] on div "Yes" at bounding box center [255, 154] width 12 height 10
click at [243, 155] on button "Yes" at bounding box center [237, 154] width 12 height 12
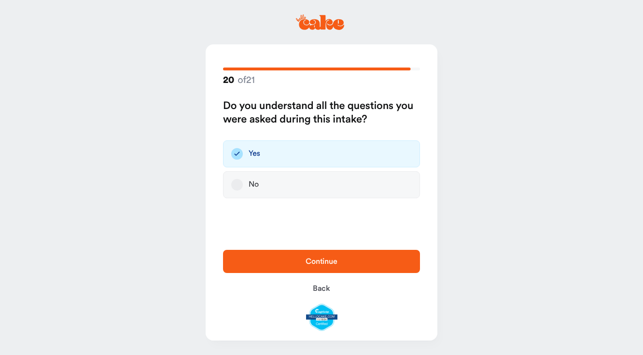
click at [328, 253] on button "Continue" at bounding box center [321, 261] width 197 height 23
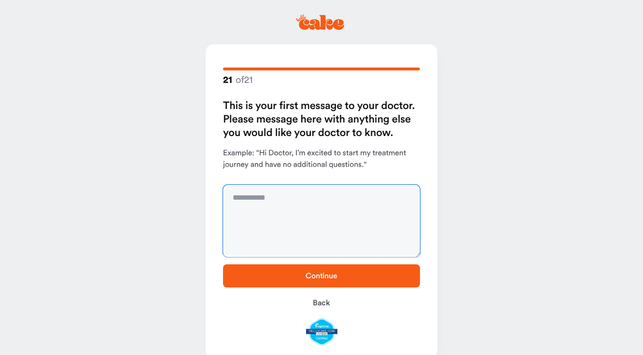
click at [309, 197] on textarea at bounding box center [321, 221] width 197 height 72
type textarea "**********"
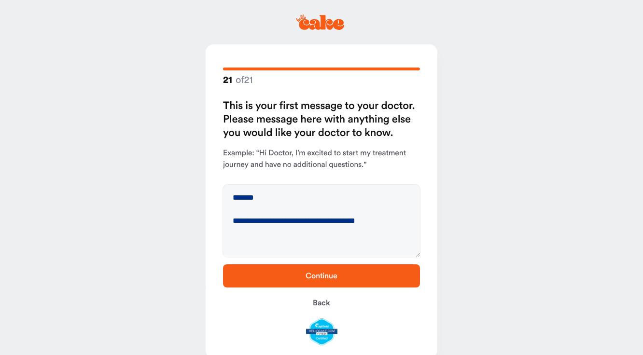
click at [328, 281] on span "Continue" at bounding box center [322, 276] width 166 height 12
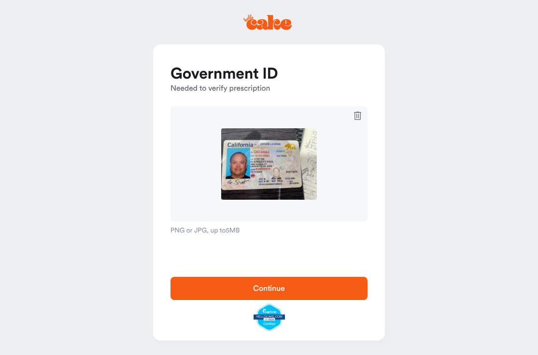
click at [294, 288] on span "Continue" at bounding box center [269, 289] width 166 height 12
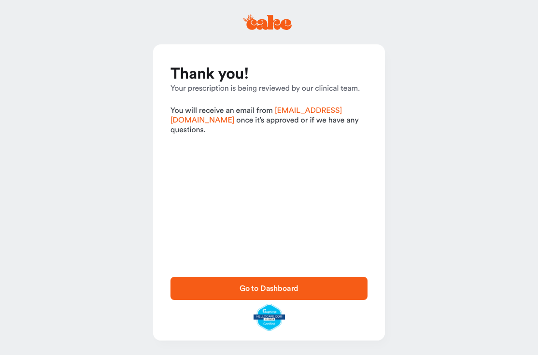
click at [265, 288] on span "Go to Dashboard" at bounding box center [268, 289] width 59 height 8
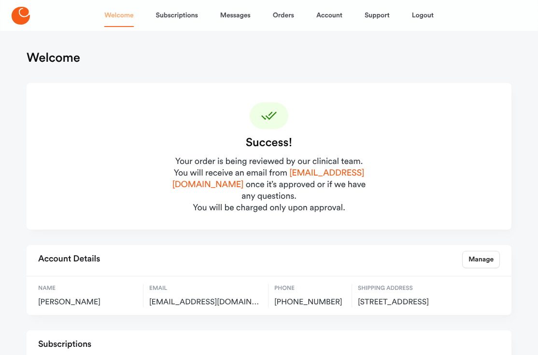
click at [117, 19] on link "Welcome" at bounding box center [118, 15] width 29 height 23
click at [336, 18] on link "Account" at bounding box center [329, 15] width 26 height 23
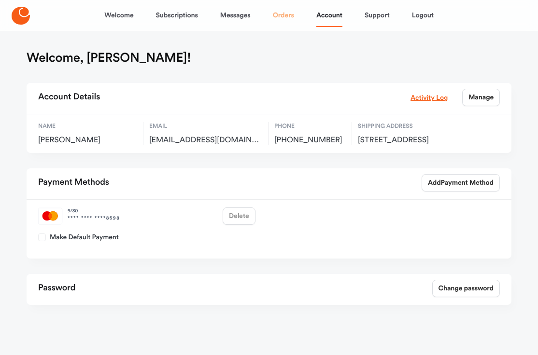
click at [277, 17] on link "Orders" at bounding box center [283, 15] width 21 height 23
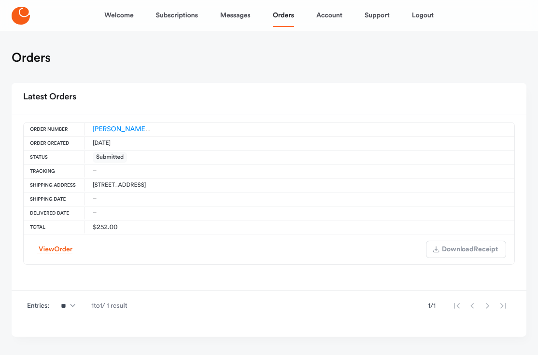
click at [172, 274] on tbody "[PERSON_NAME]-ES-00162907 [DATE] Submitted – [STREET_ADDRESS] – – $252.00 View …" at bounding box center [269, 198] width 492 height 153
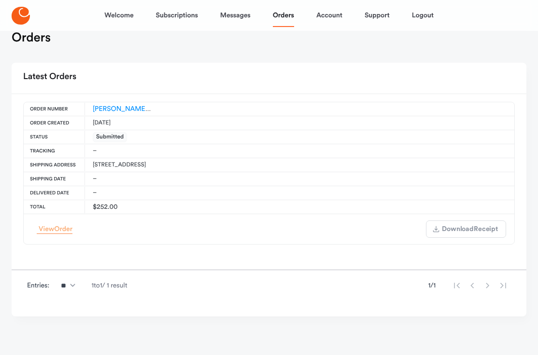
click at [65, 227] on span "Order" at bounding box center [63, 229] width 18 height 7
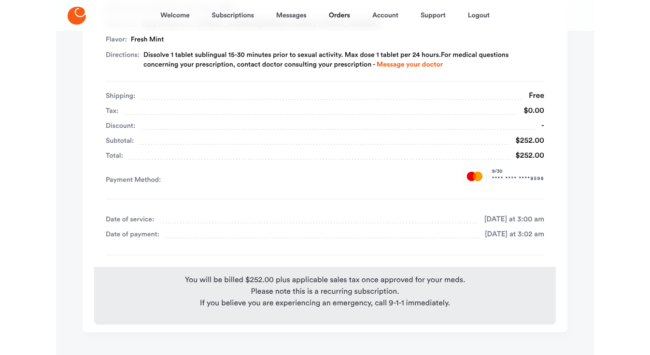
scroll to position [242, 0]
